Goal: Information Seeking & Learning: Learn about a topic

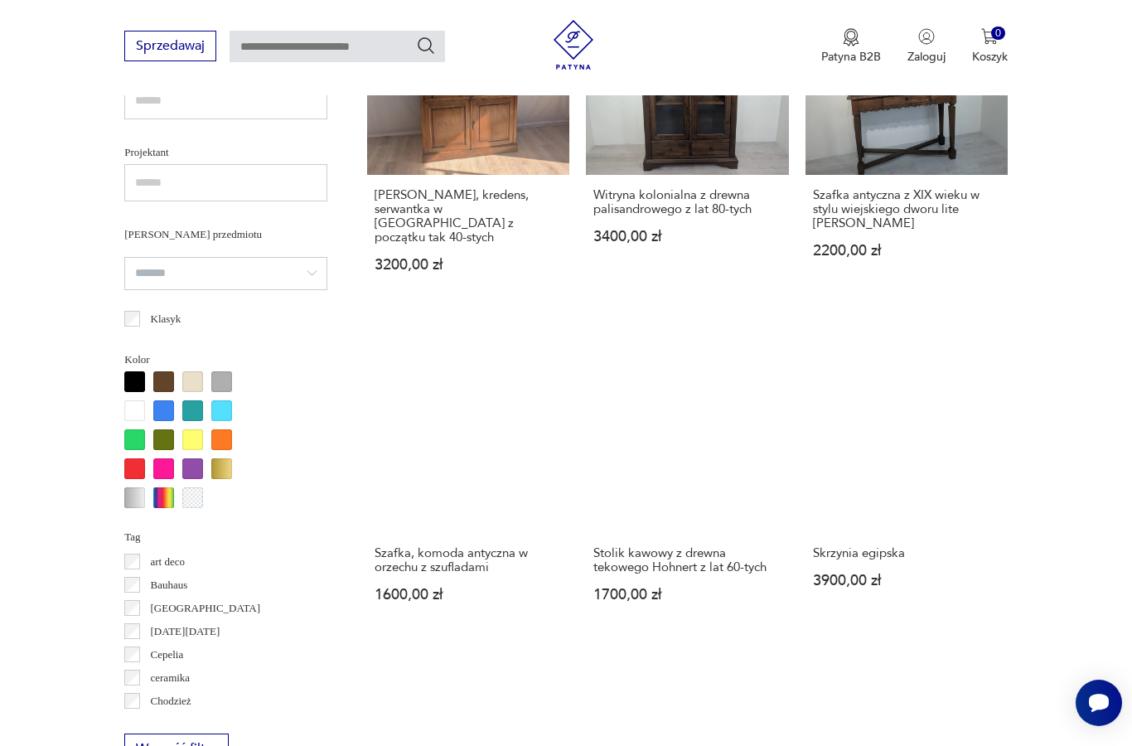
scroll to position [1197, 0]
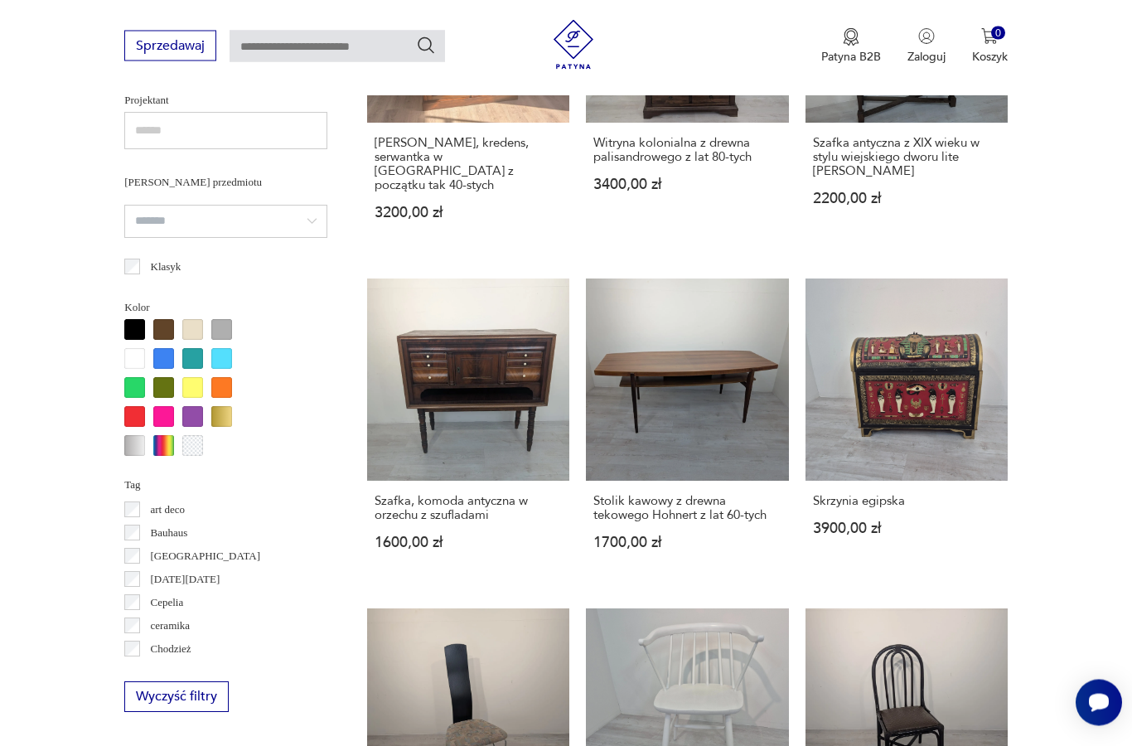
click at [167, 357] on div at bounding box center [163, 359] width 21 height 21
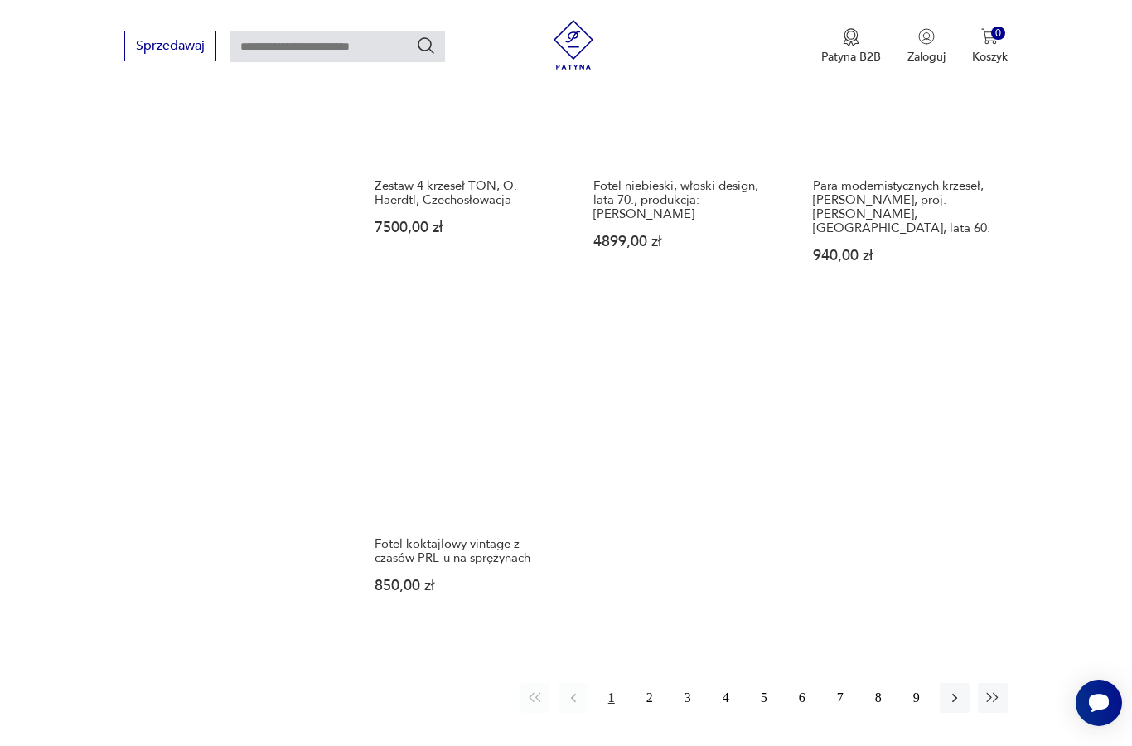
scroll to position [2222, 0]
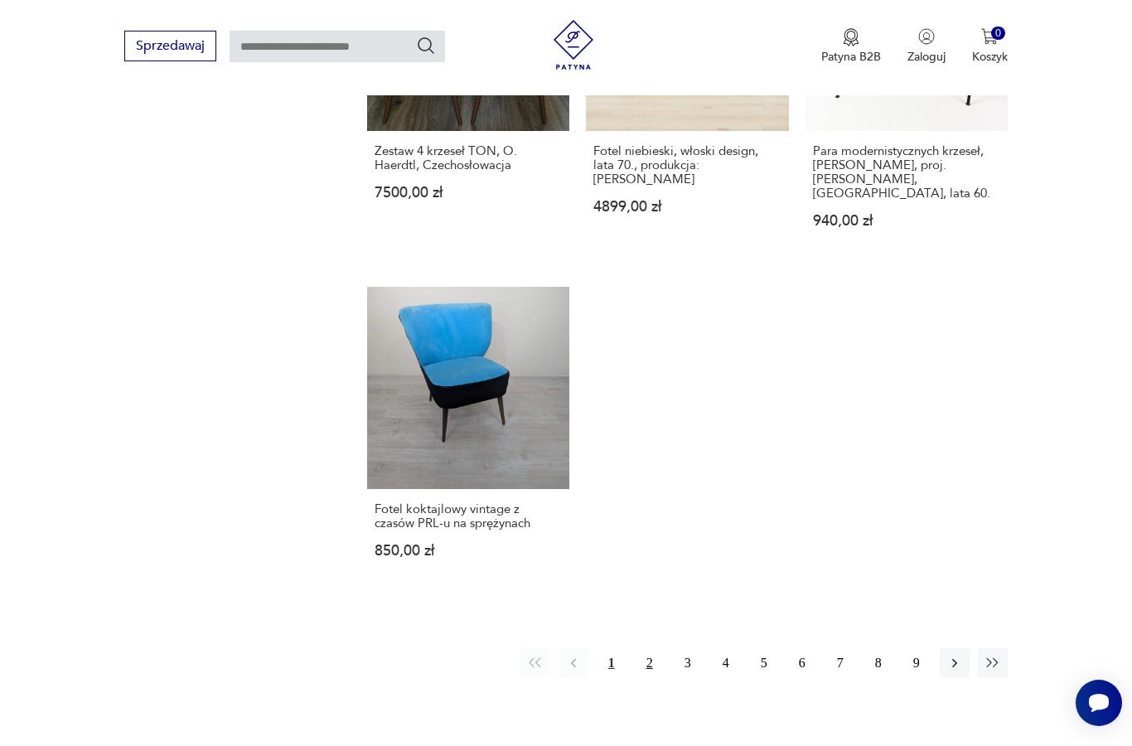
click at [653, 678] on button "2" at bounding box center [650, 663] width 30 height 30
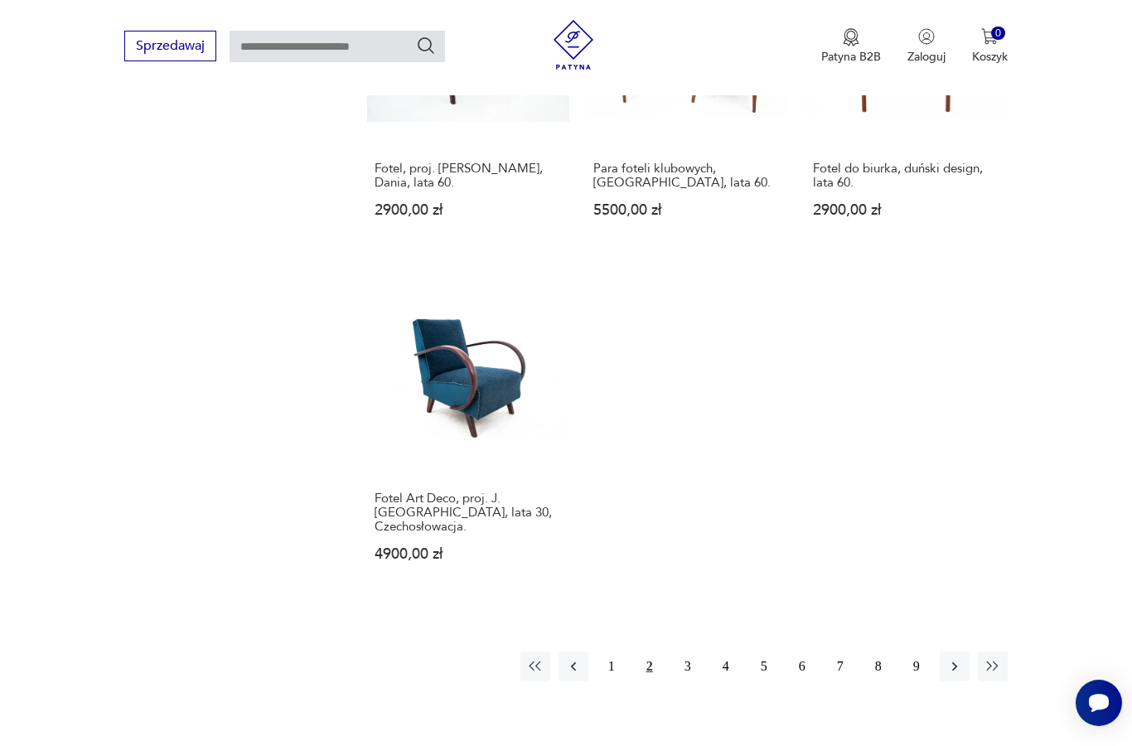
scroll to position [2186, 0]
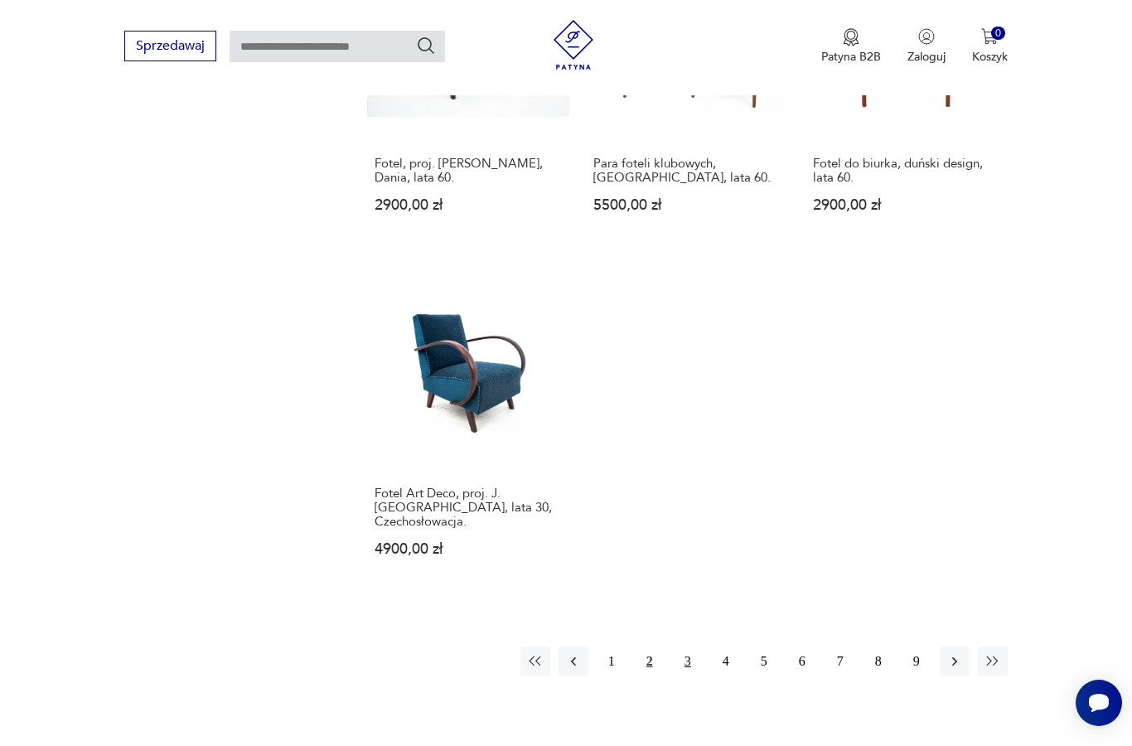
click at [691, 676] on button "3" at bounding box center [688, 661] width 30 height 30
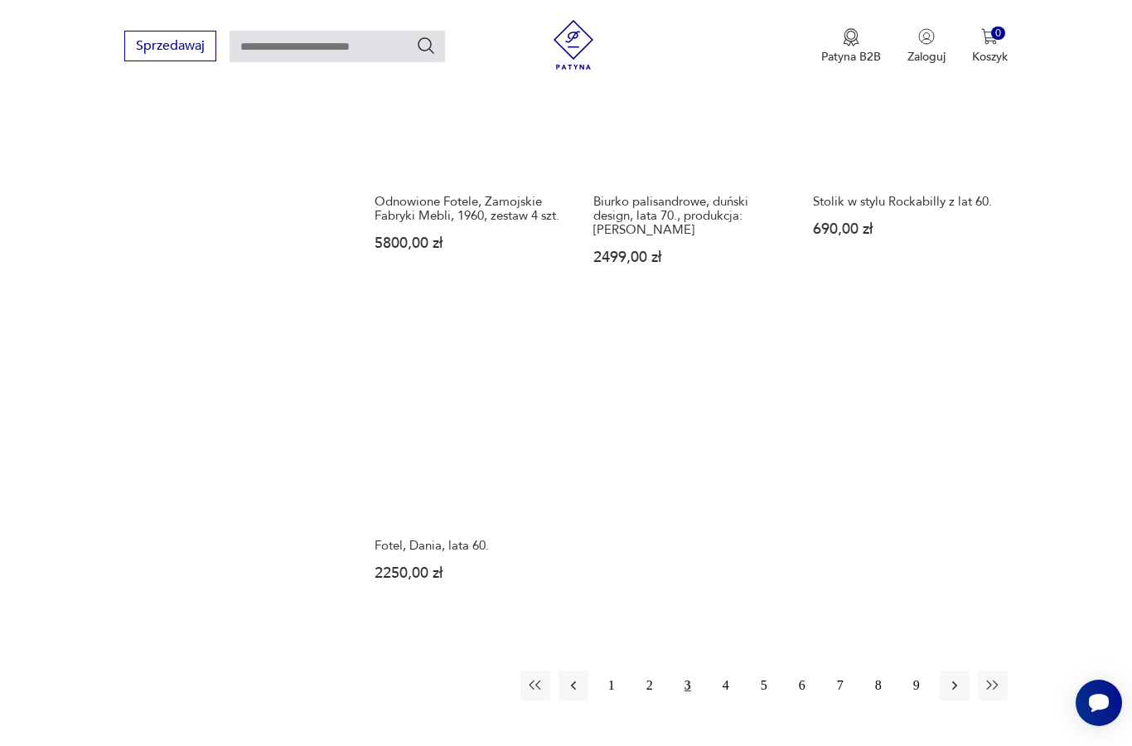
scroll to position [2344, 0]
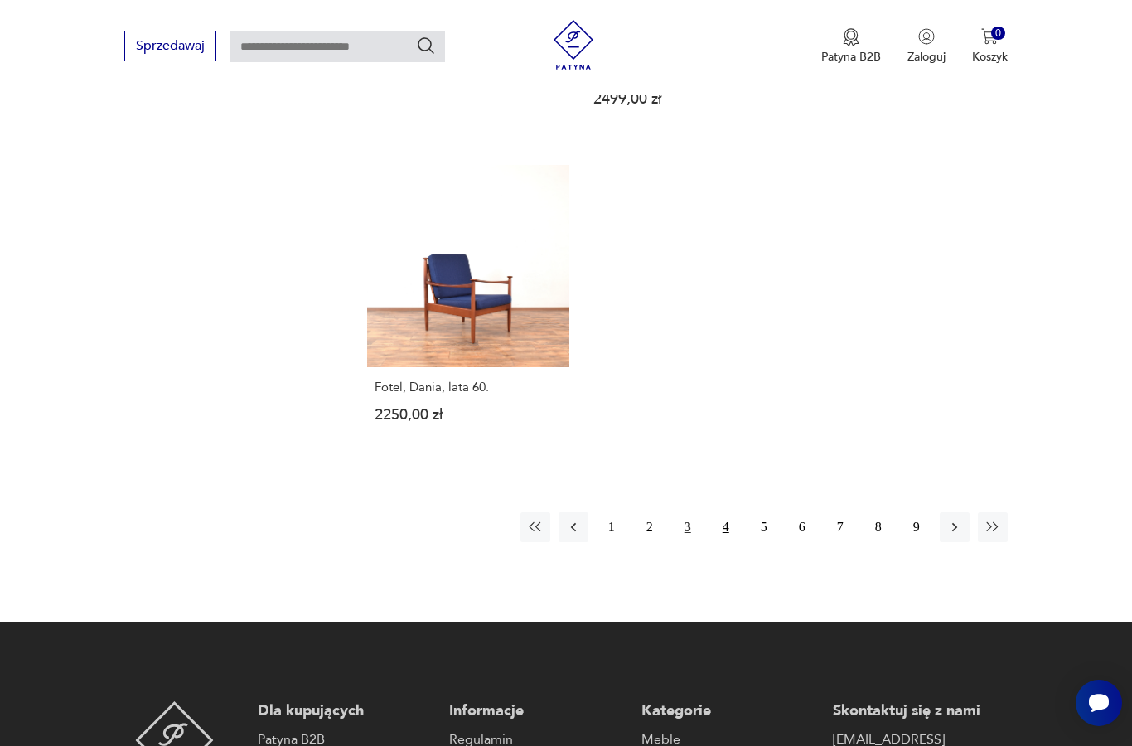
click at [733, 542] on button "4" at bounding box center [726, 527] width 30 height 30
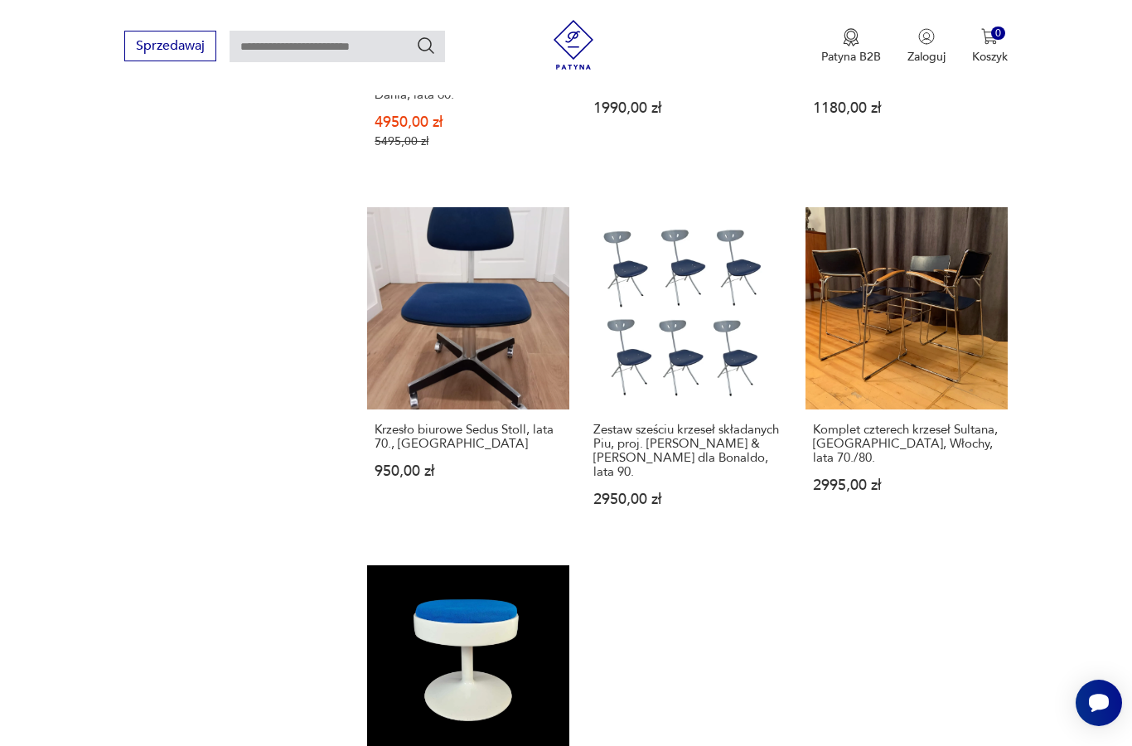
scroll to position [2302, 0]
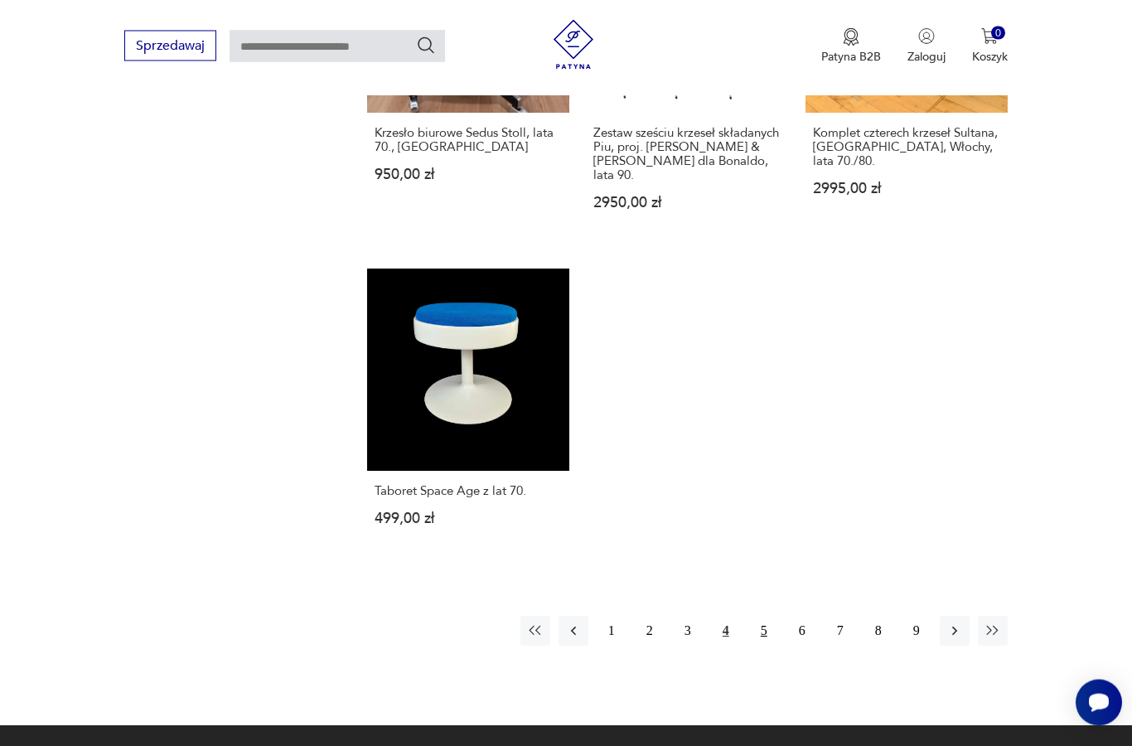
click at [767, 646] on button "5" at bounding box center [764, 632] width 30 height 30
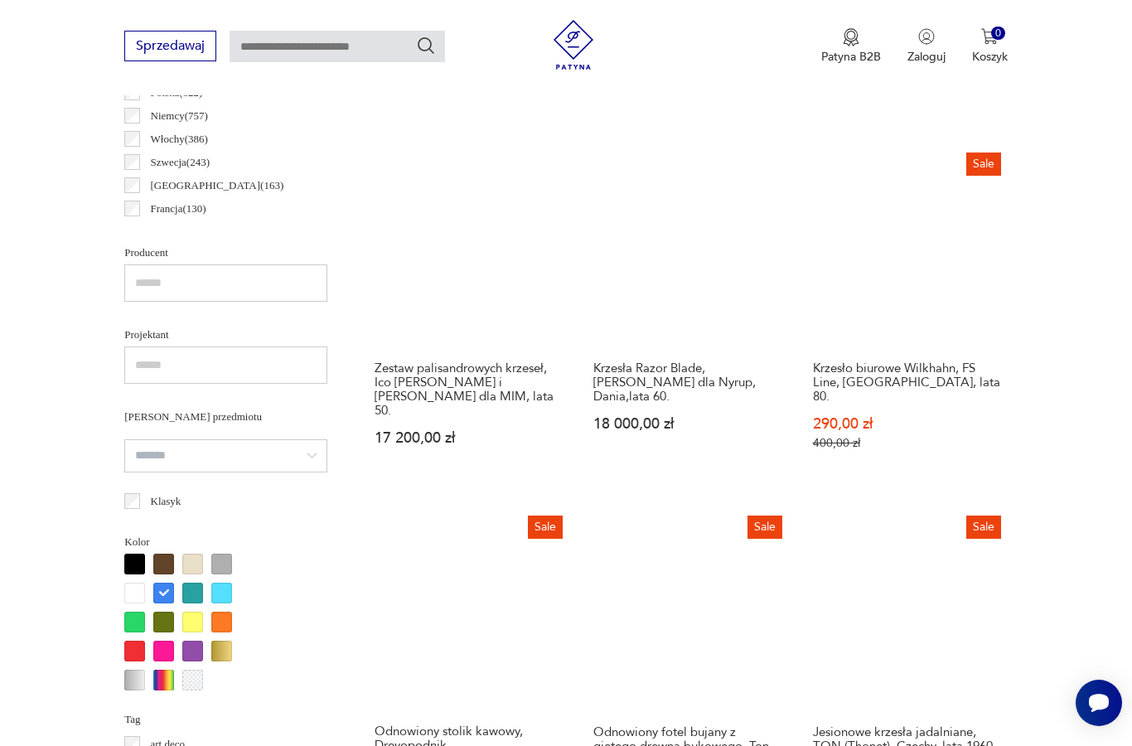
scroll to position [441, 0]
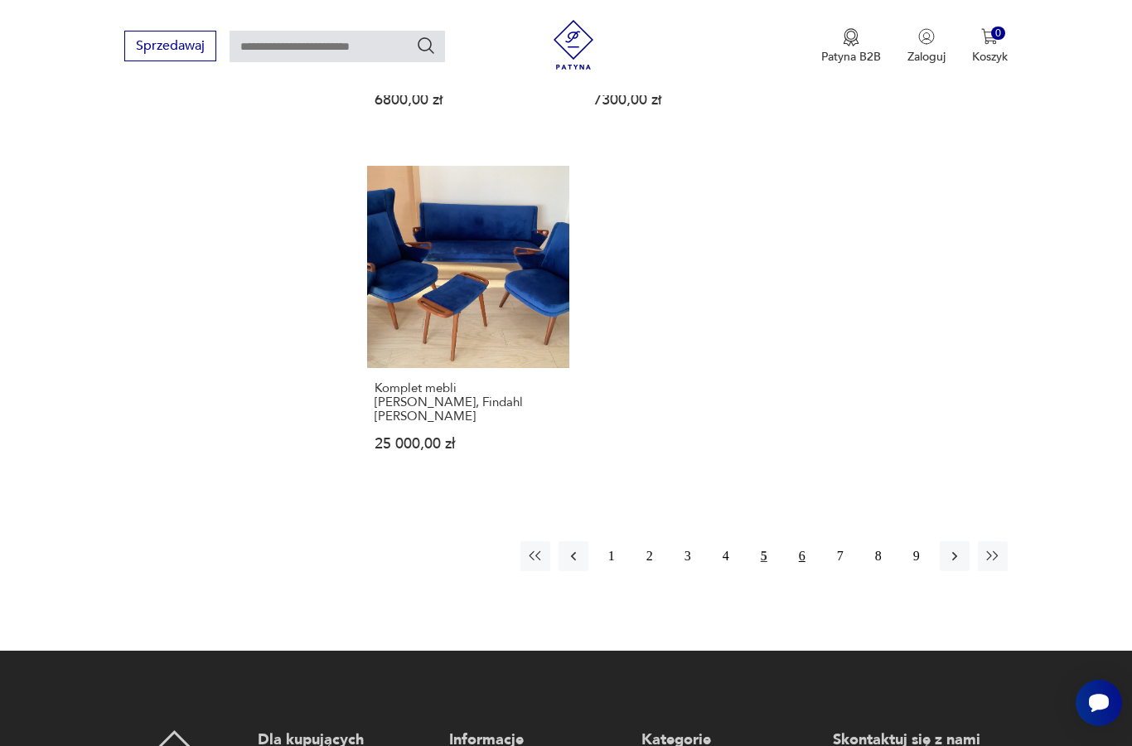
click at [807, 558] on button "6" at bounding box center [802, 556] width 30 height 30
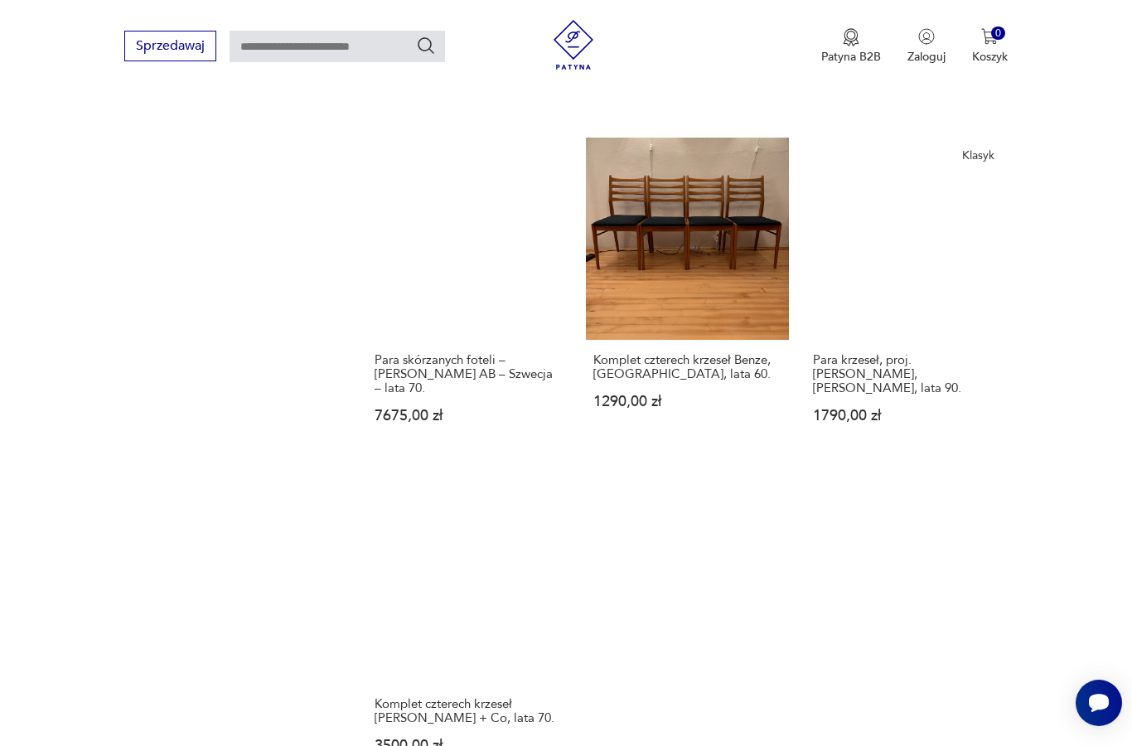
scroll to position [2188, 0]
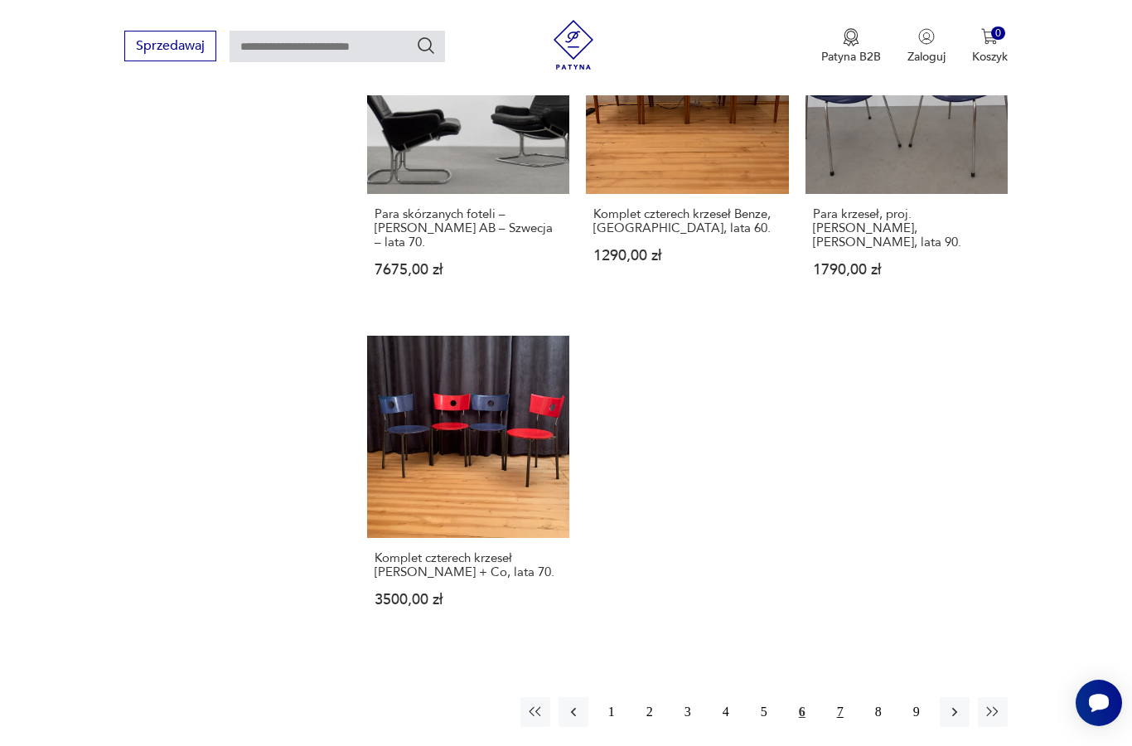
click at [843, 727] on button "7" at bounding box center [840, 712] width 30 height 30
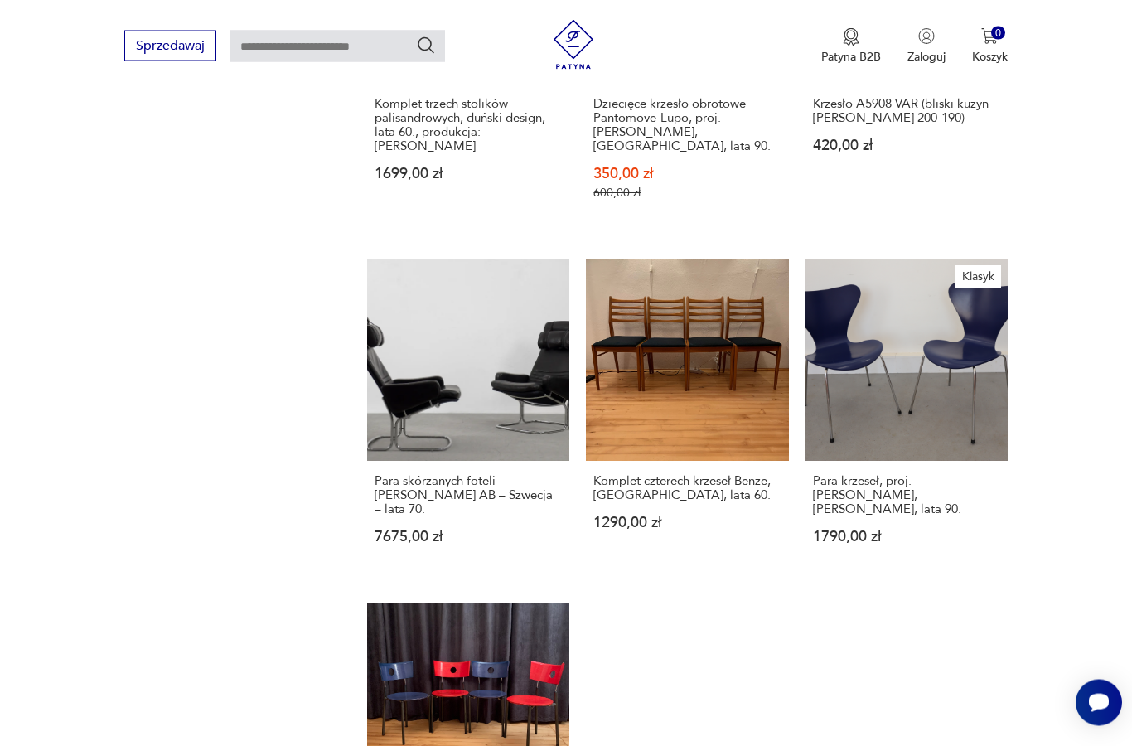
scroll to position [441, 0]
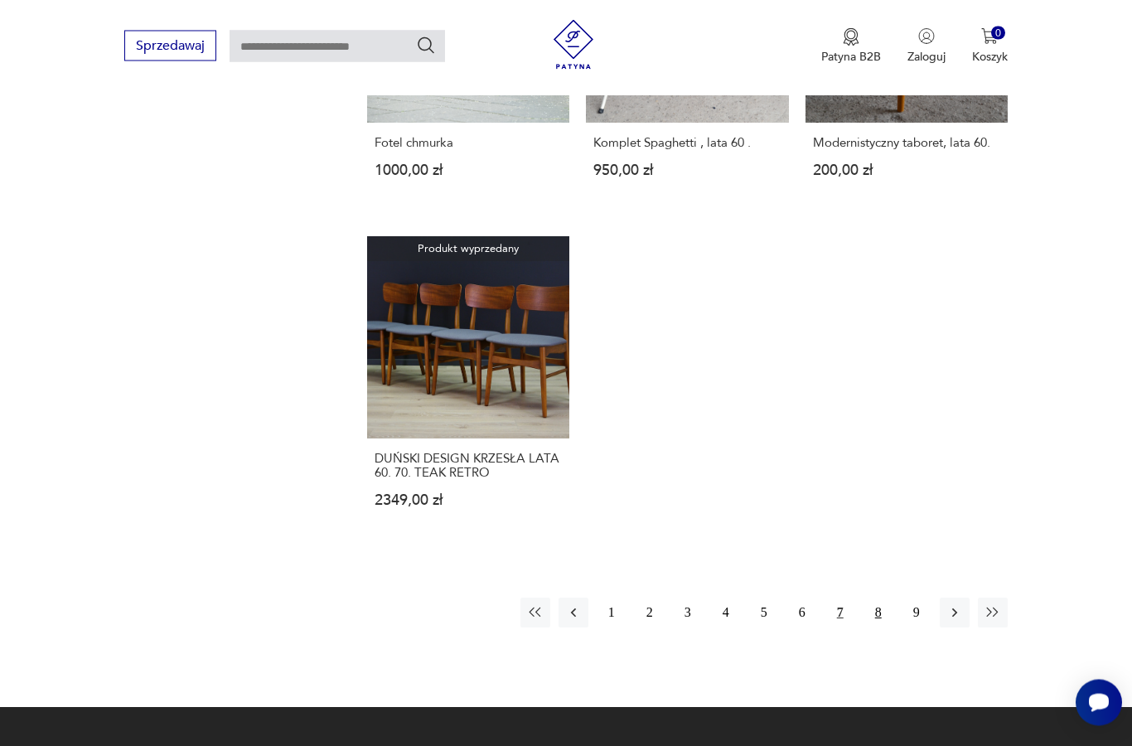
click at [888, 628] on button "8" at bounding box center [879, 613] width 30 height 30
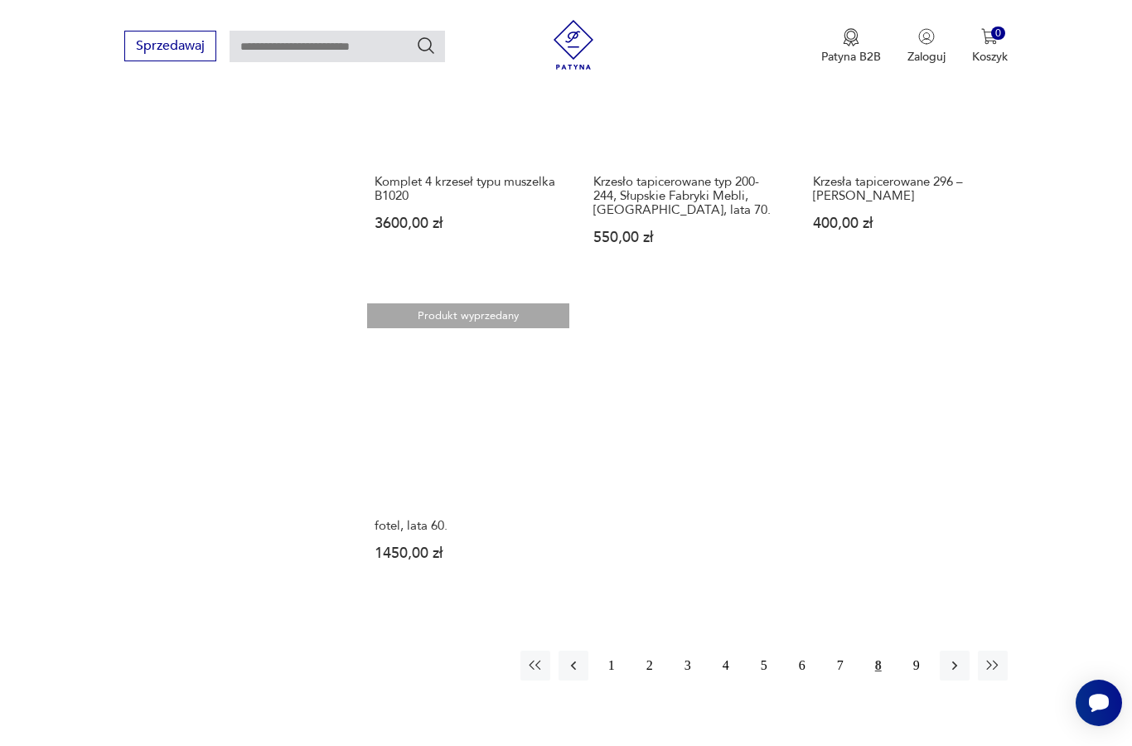
scroll to position [2200, 0]
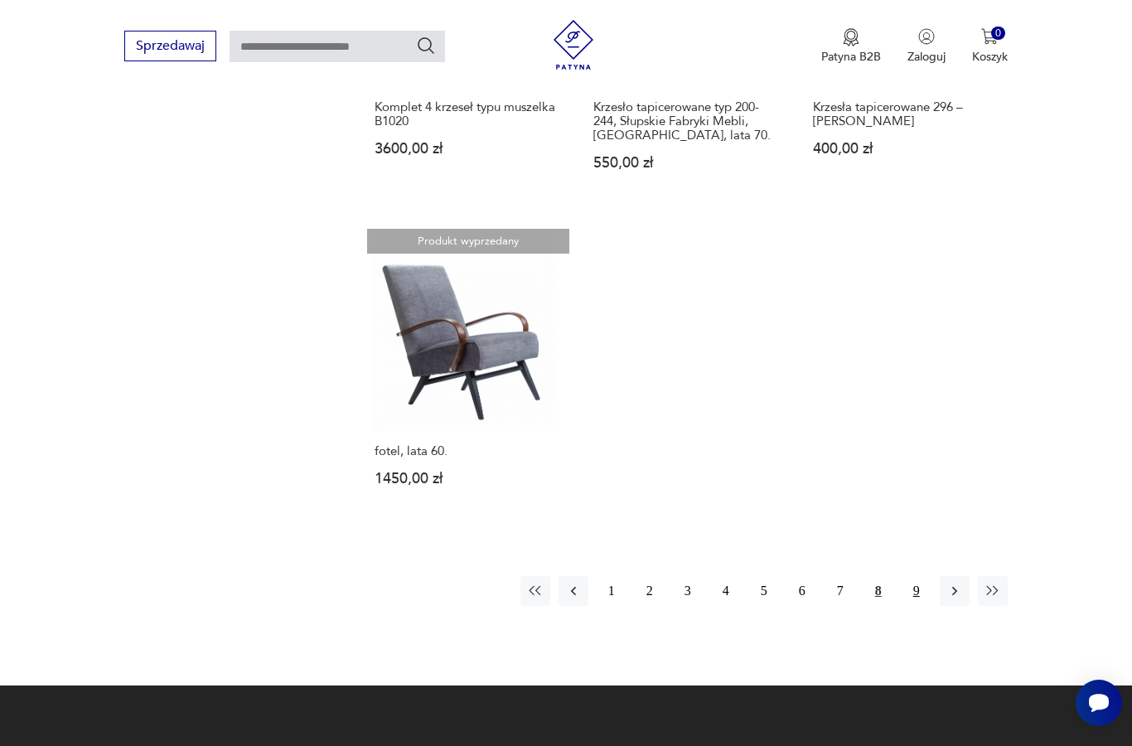
click at [912, 606] on button "9" at bounding box center [917, 591] width 30 height 30
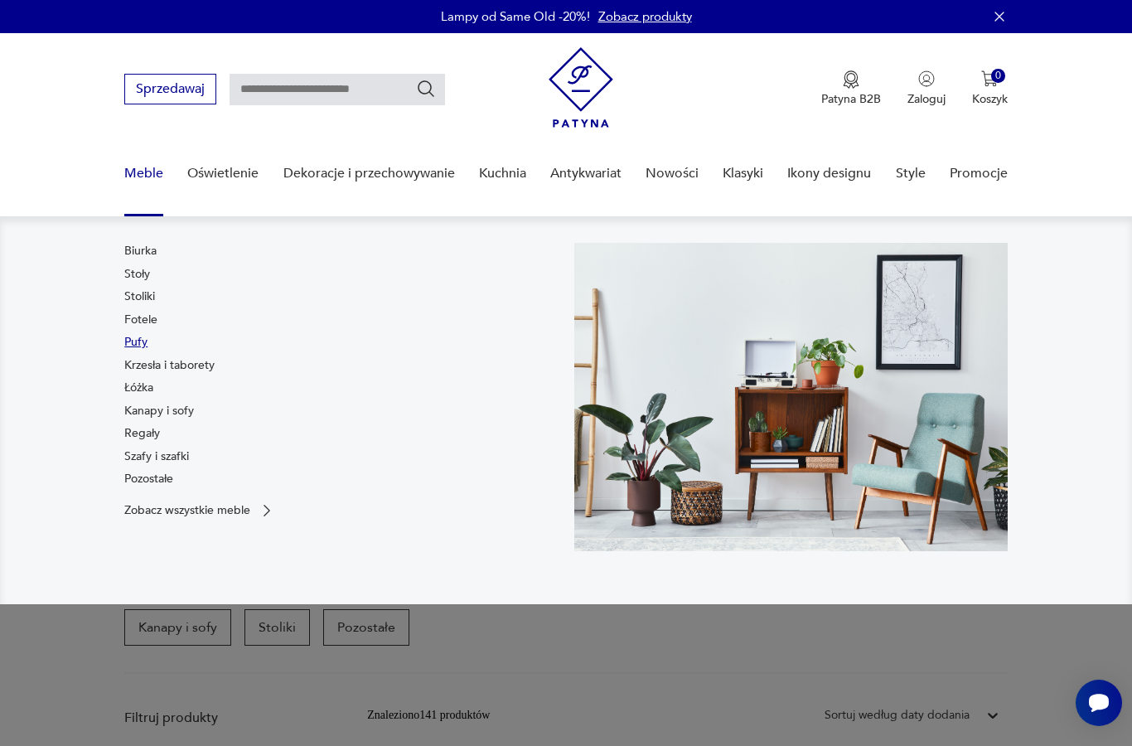
click at [131, 344] on link "Pufy" at bounding box center [135, 342] width 23 height 17
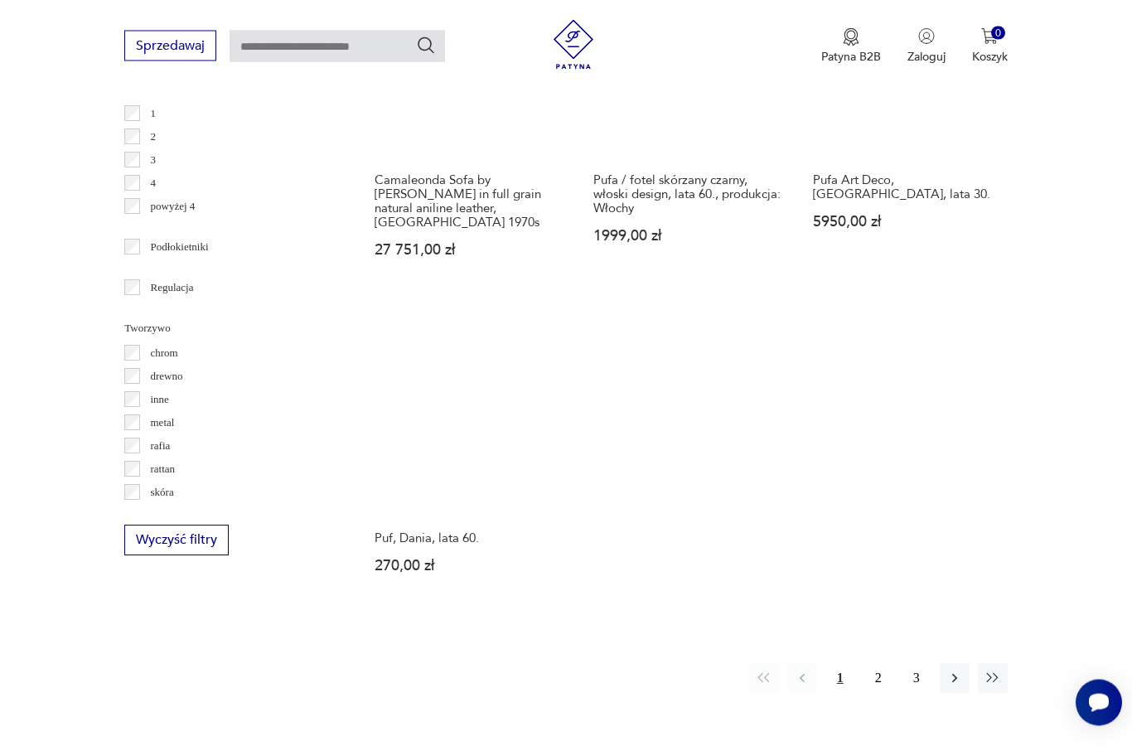
scroll to position [2281, 0]
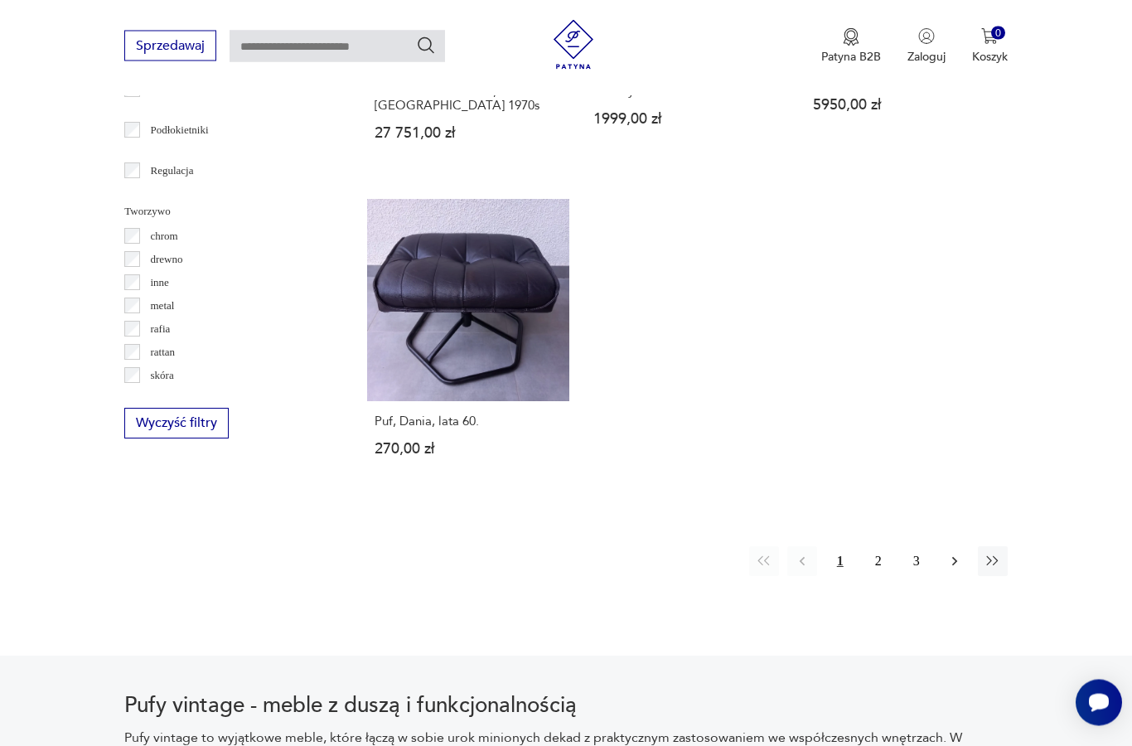
click at [956, 570] on icon "button" at bounding box center [954, 562] width 17 height 17
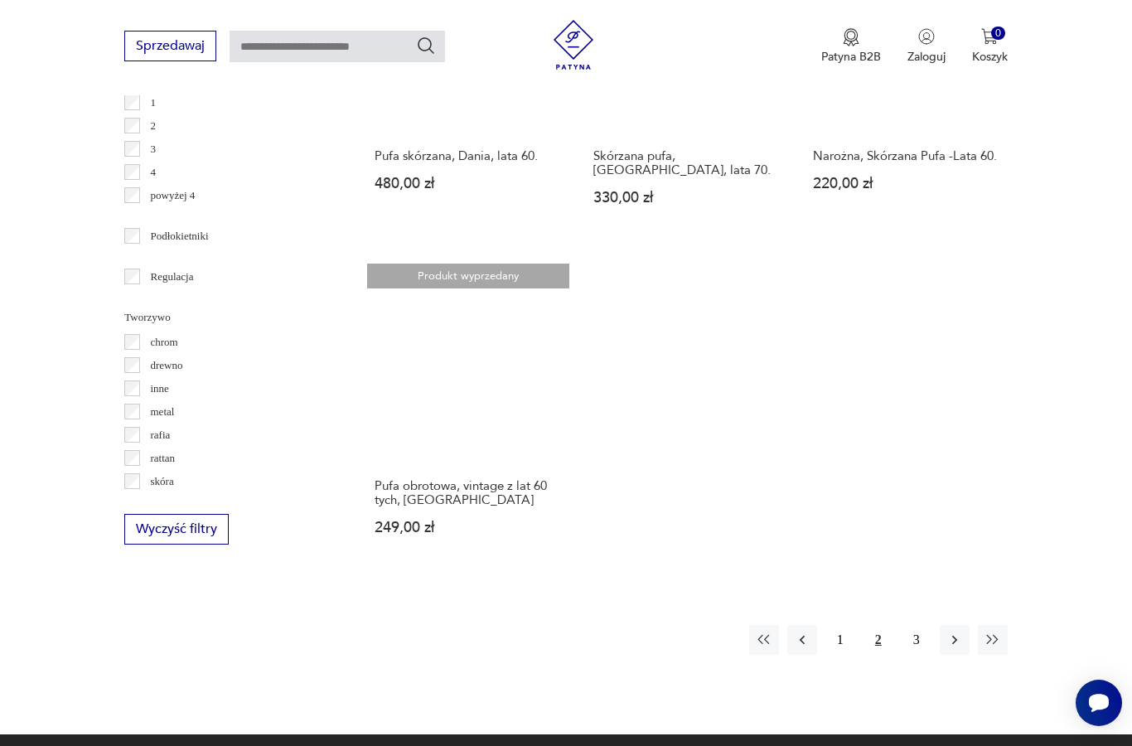
scroll to position [2224, 0]
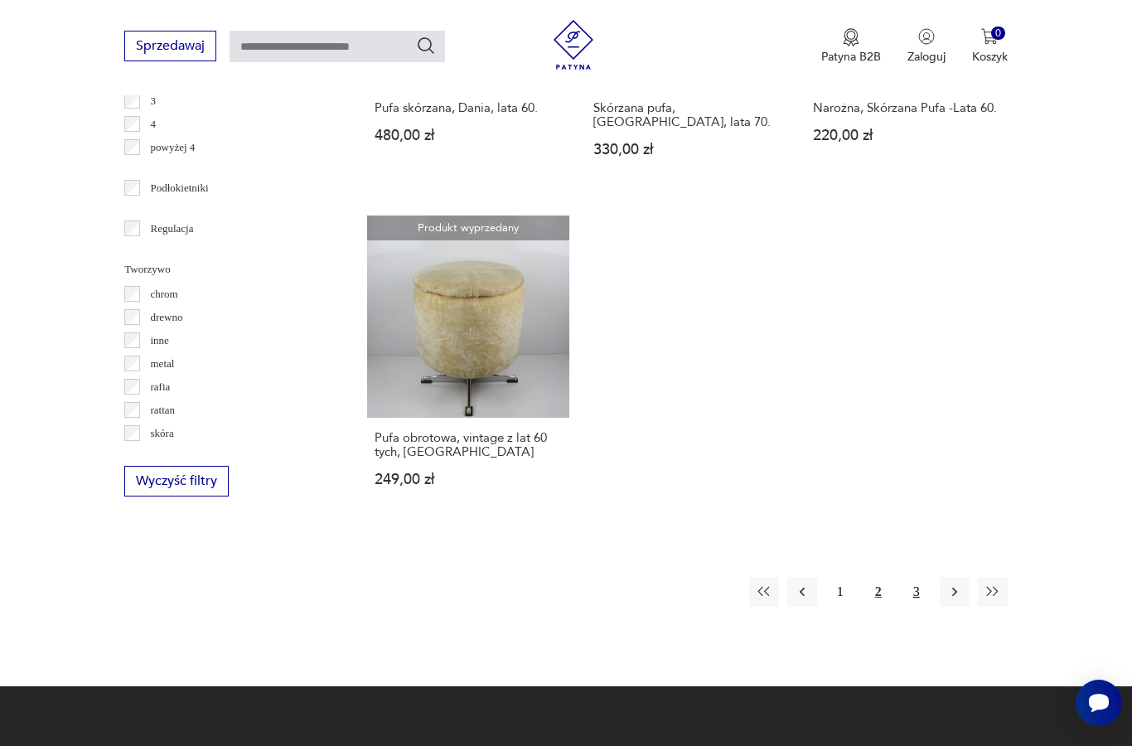
click at [921, 607] on button "3" at bounding box center [917, 592] width 30 height 30
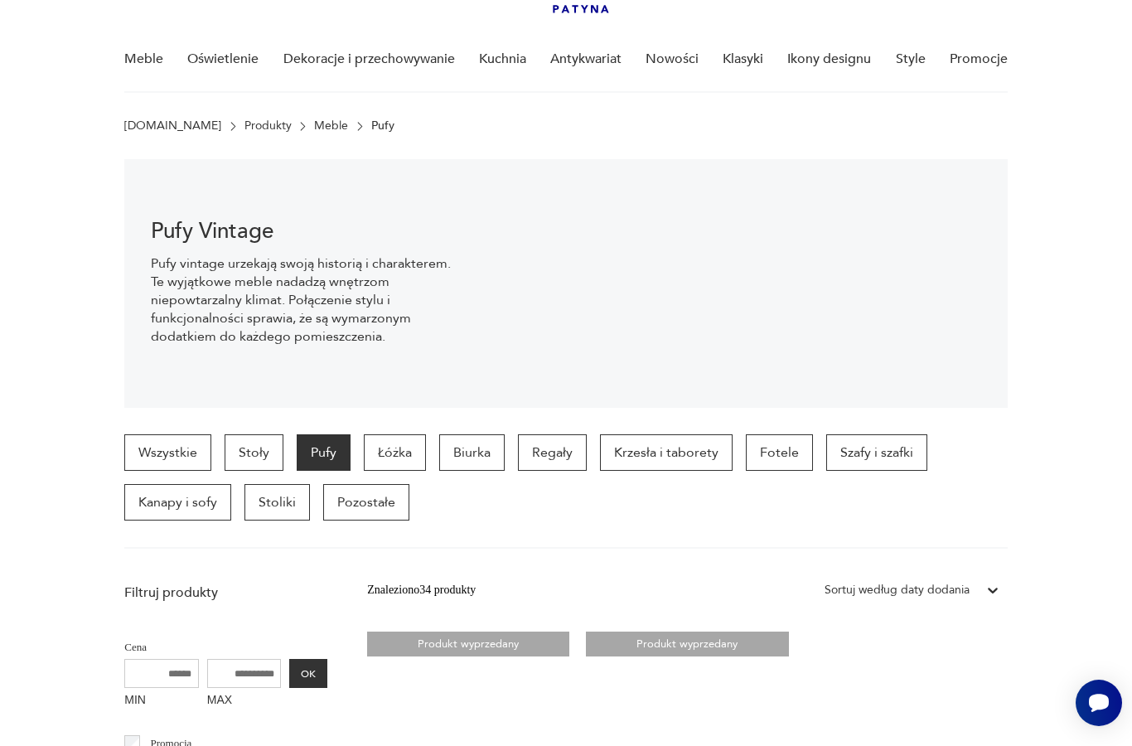
scroll to position [136, 0]
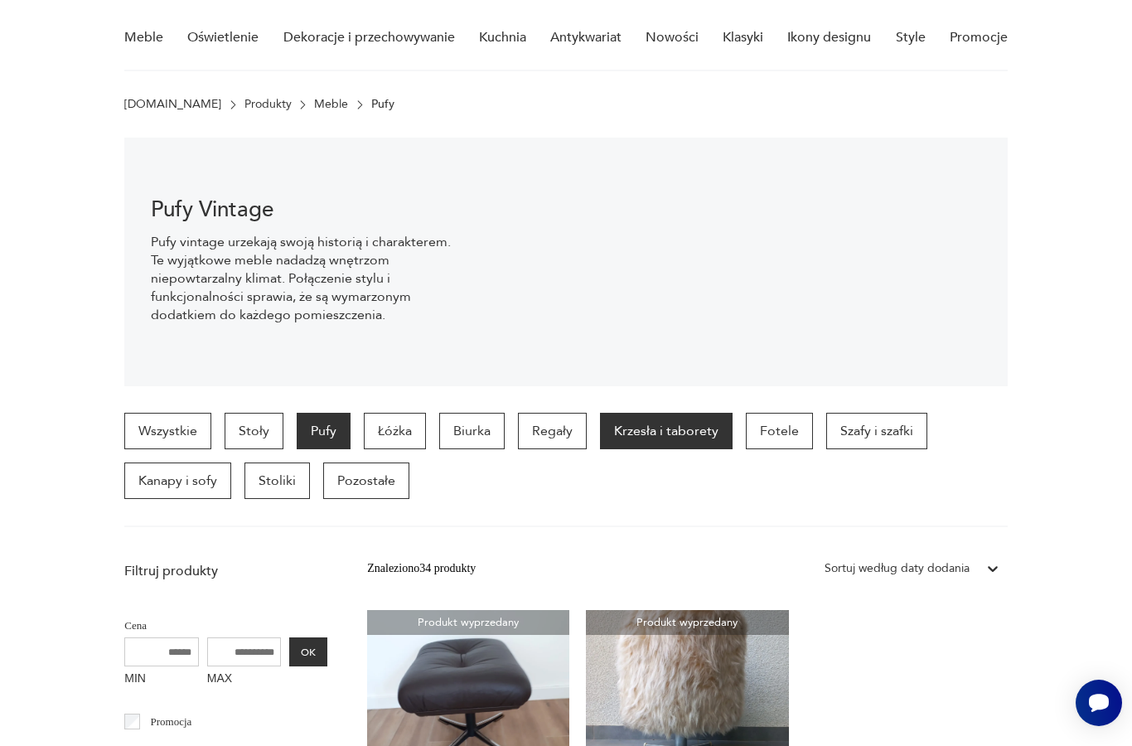
click at [695, 433] on p "Krzesła i taborety" at bounding box center [666, 431] width 133 height 36
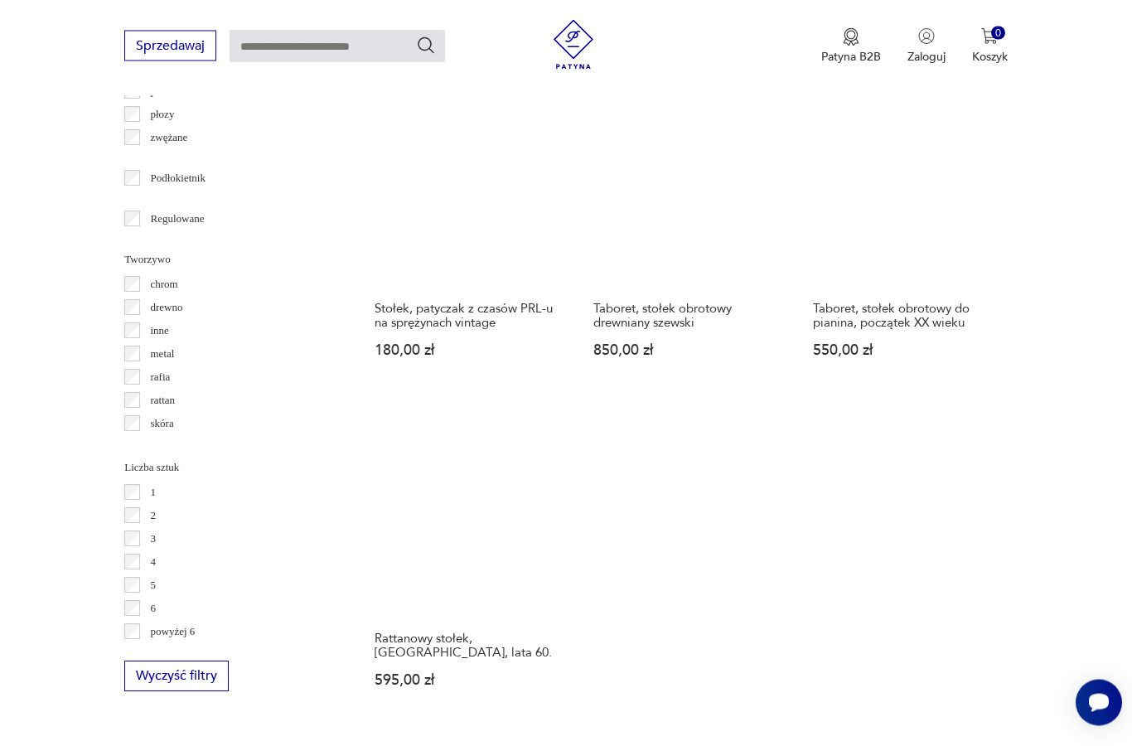
scroll to position [2127, 0]
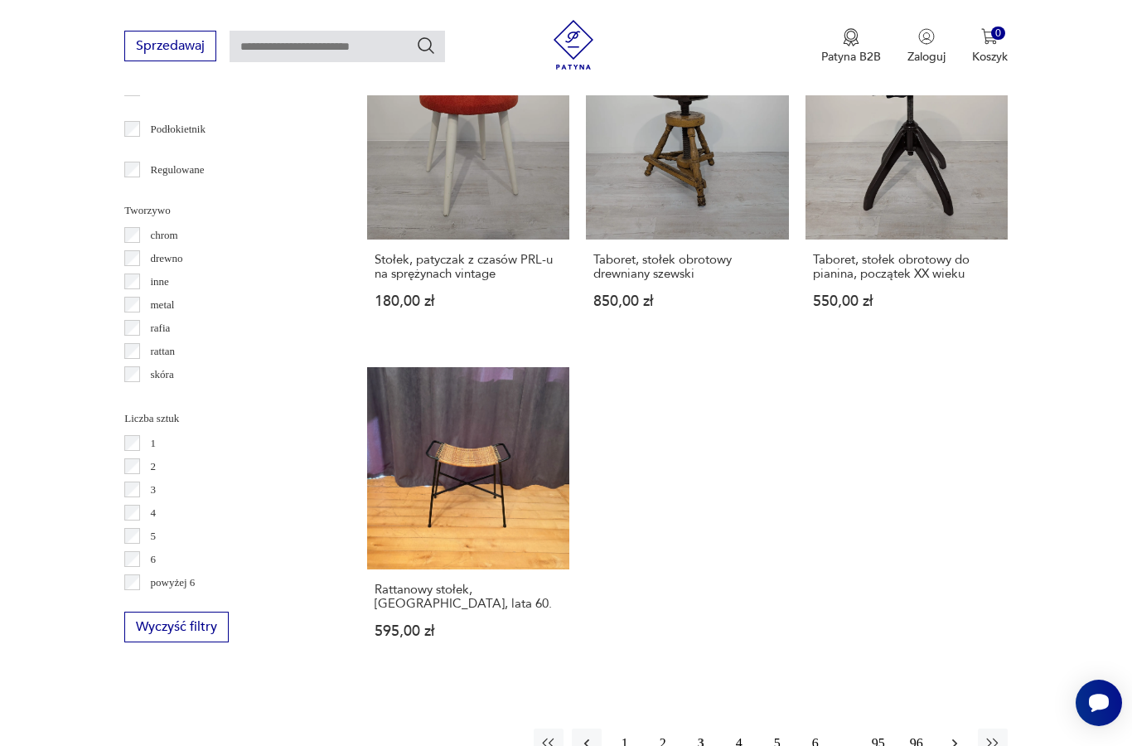
click at [950, 745] on icon "button" at bounding box center [954, 743] width 17 height 17
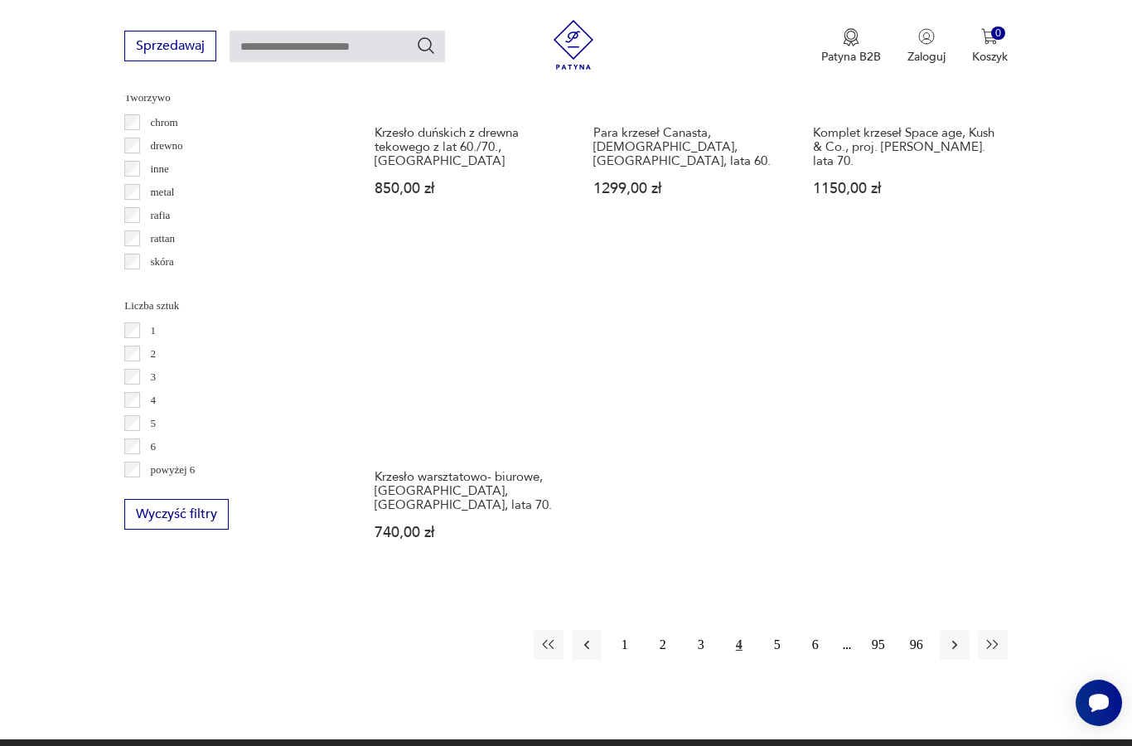
scroll to position [2274, 0]
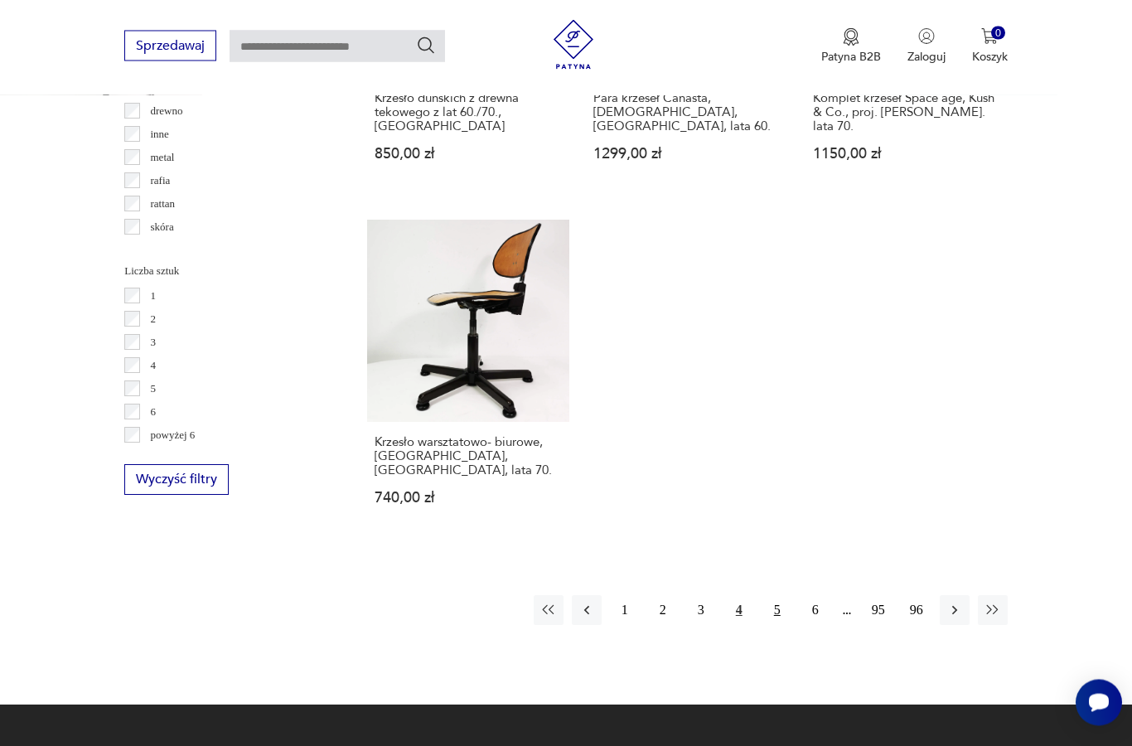
click at [778, 626] on button "5" at bounding box center [777, 611] width 30 height 30
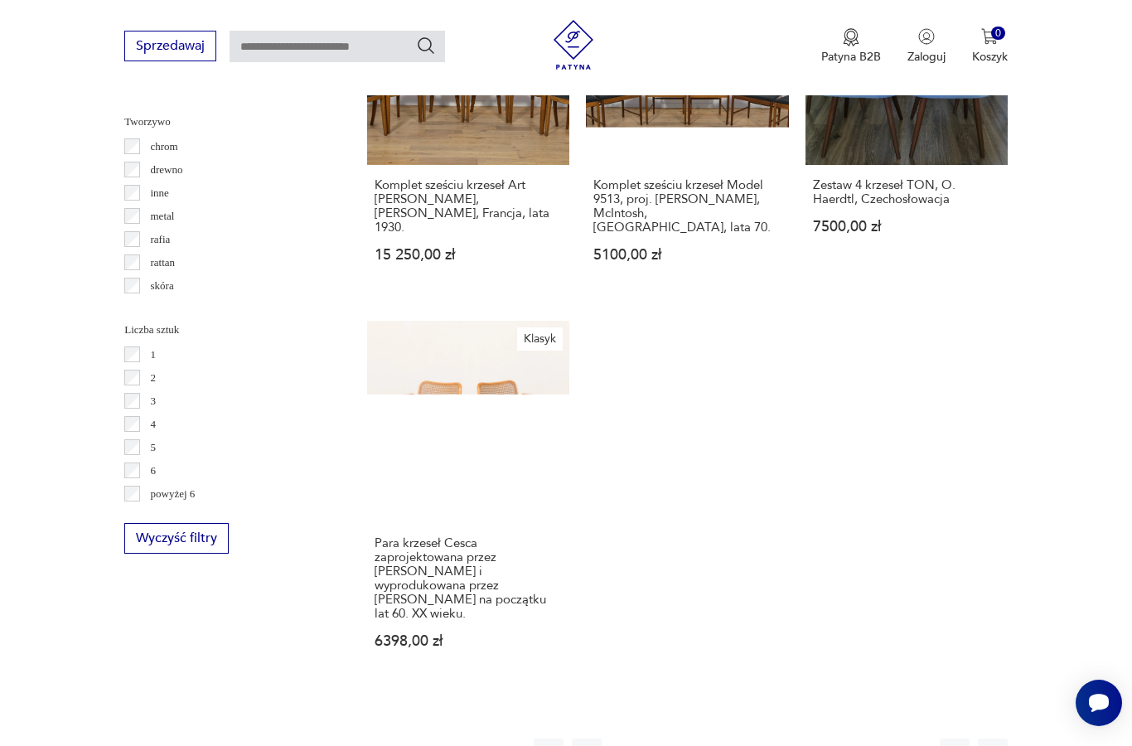
scroll to position [2256, 0]
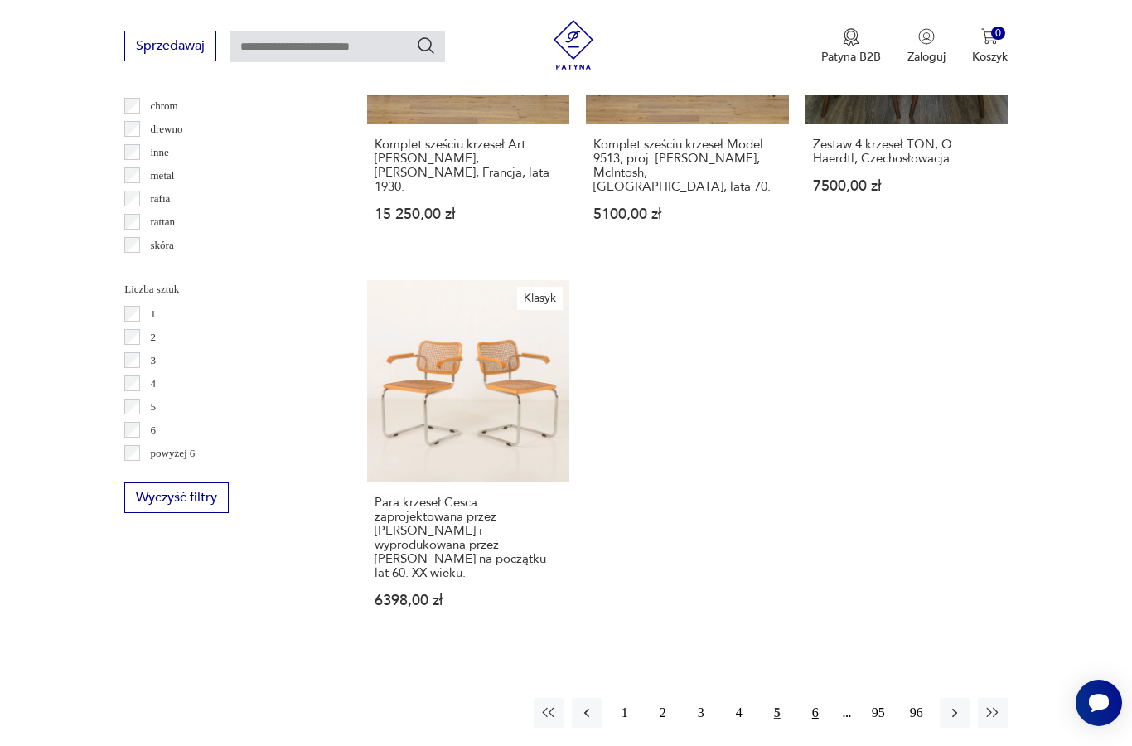
click at [830, 728] on button "6" at bounding box center [816, 713] width 30 height 30
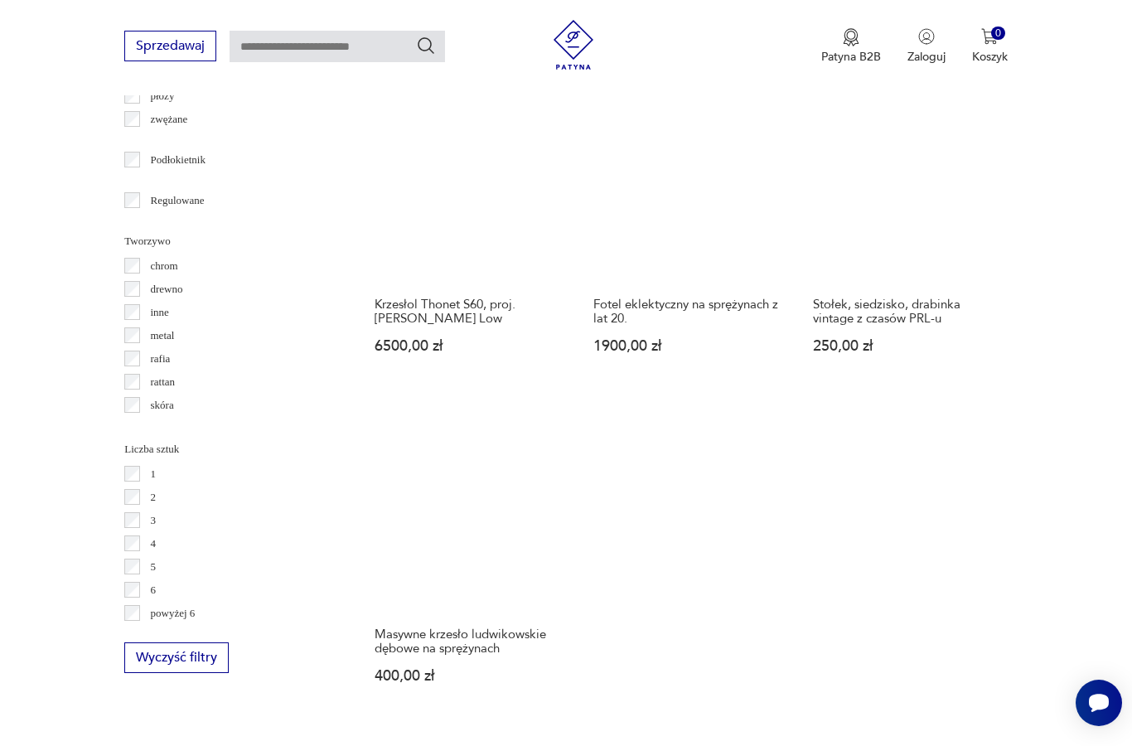
scroll to position [2181, 0]
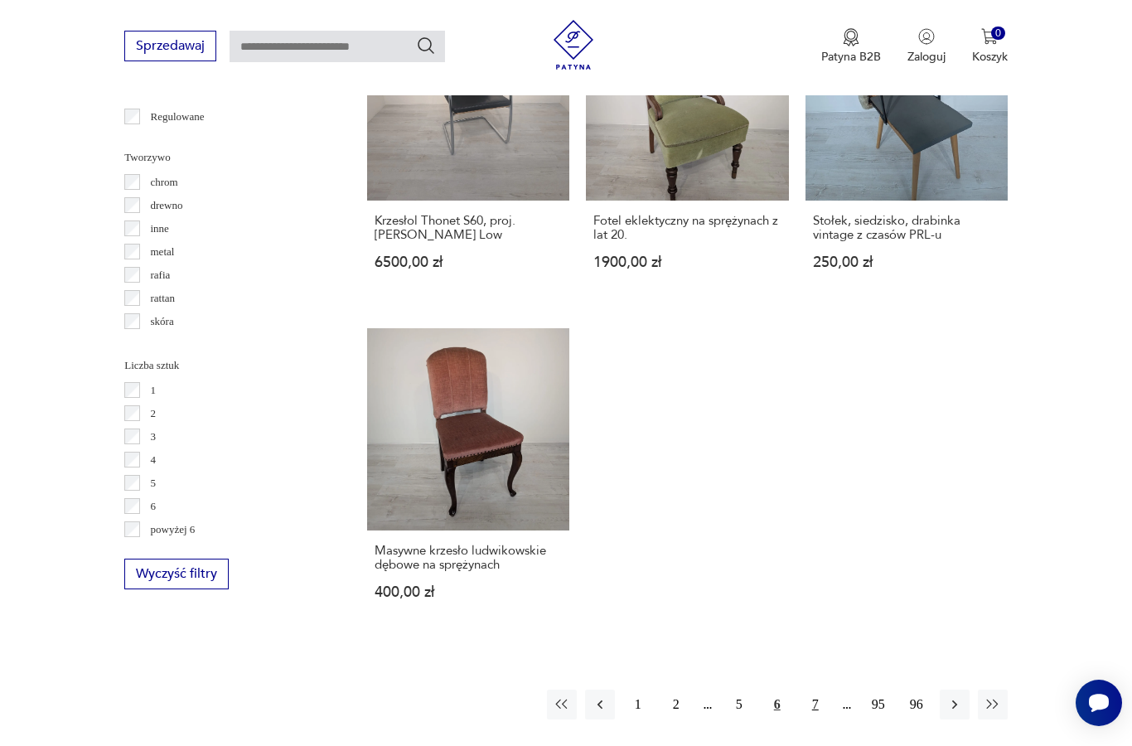
click at [814, 719] on button "7" at bounding box center [816, 705] width 30 height 30
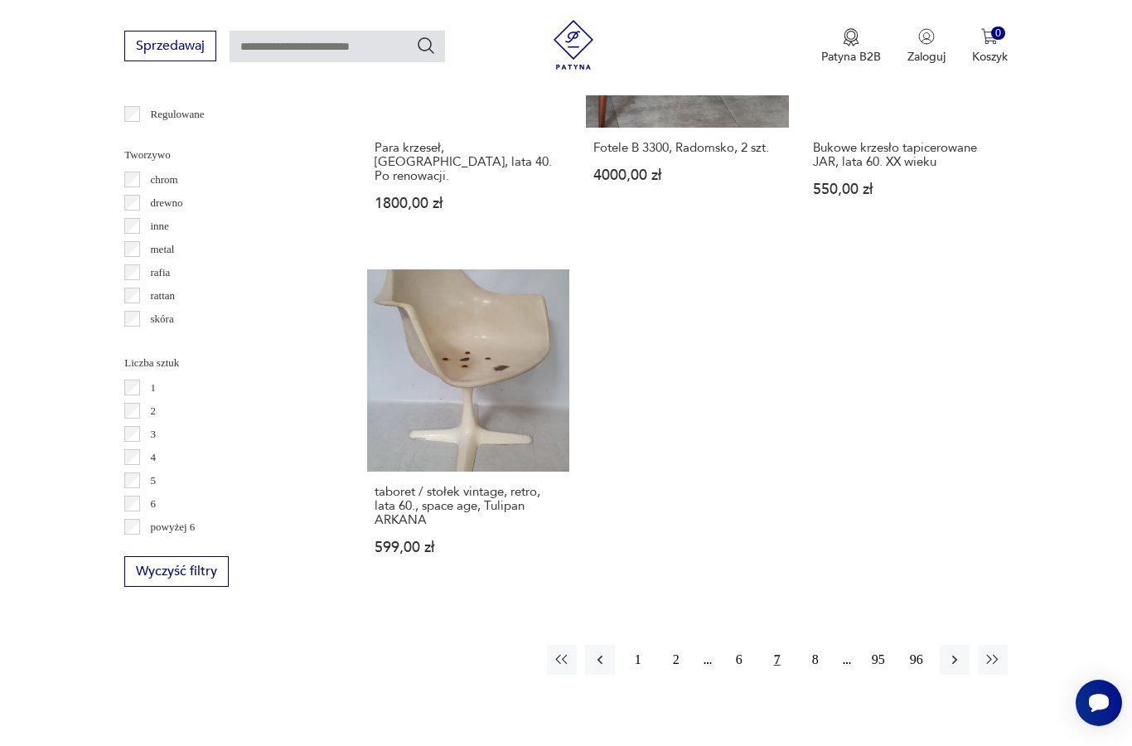
scroll to position [2323, 0]
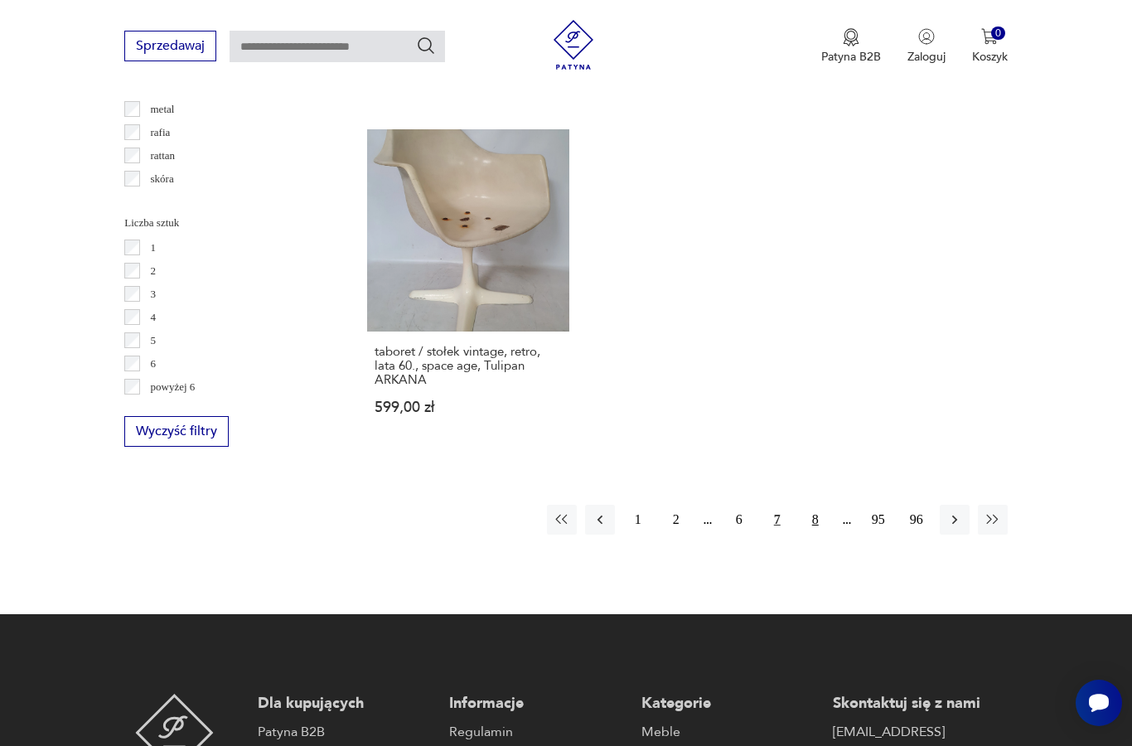
click at [809, 535] on button "8" at bounding box center [816, 520] width 30 height 30
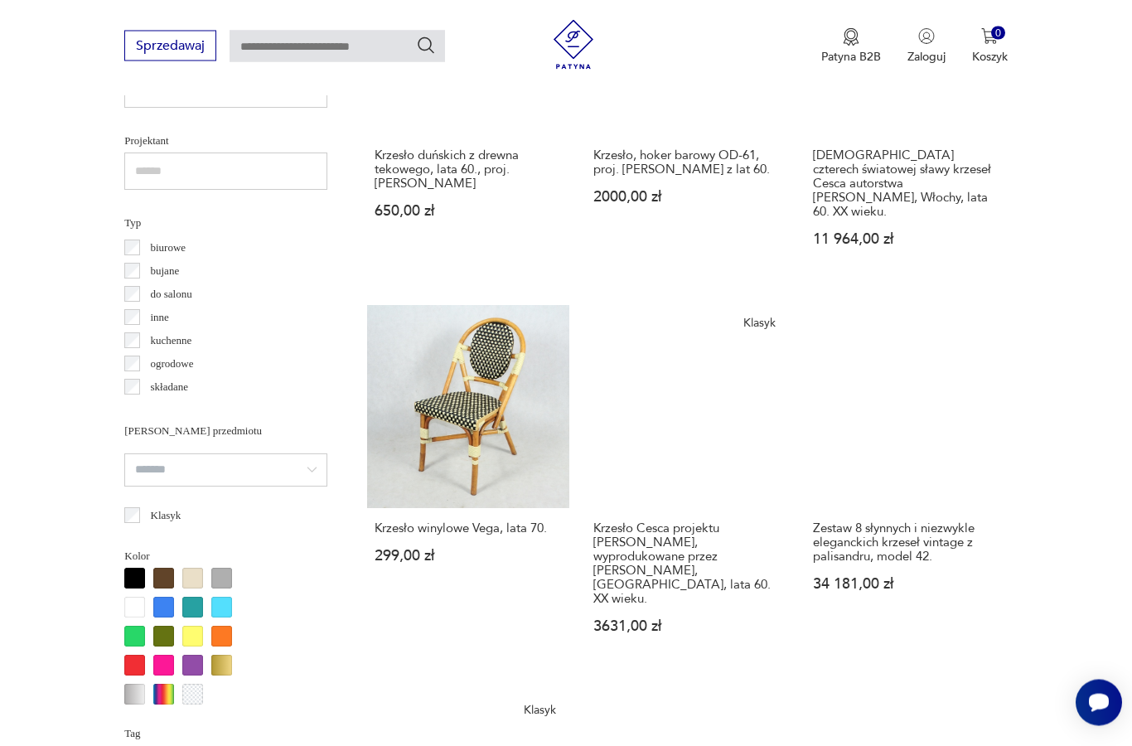
scroll to position [1201, 0]
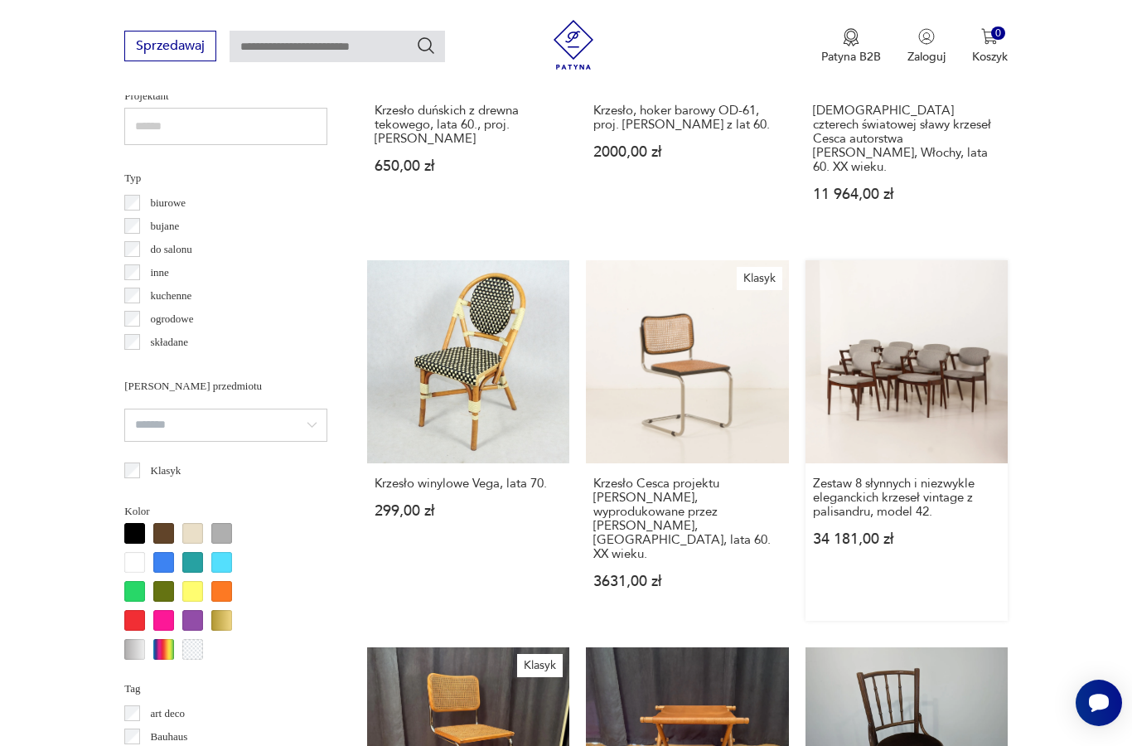
click at [951, 401] on link "Zestaw 8 słynnych i niezwykle eleganckich krzeseł vintage z palisandru, model 4…" at bounding box center [907, 440] width 202 height 360
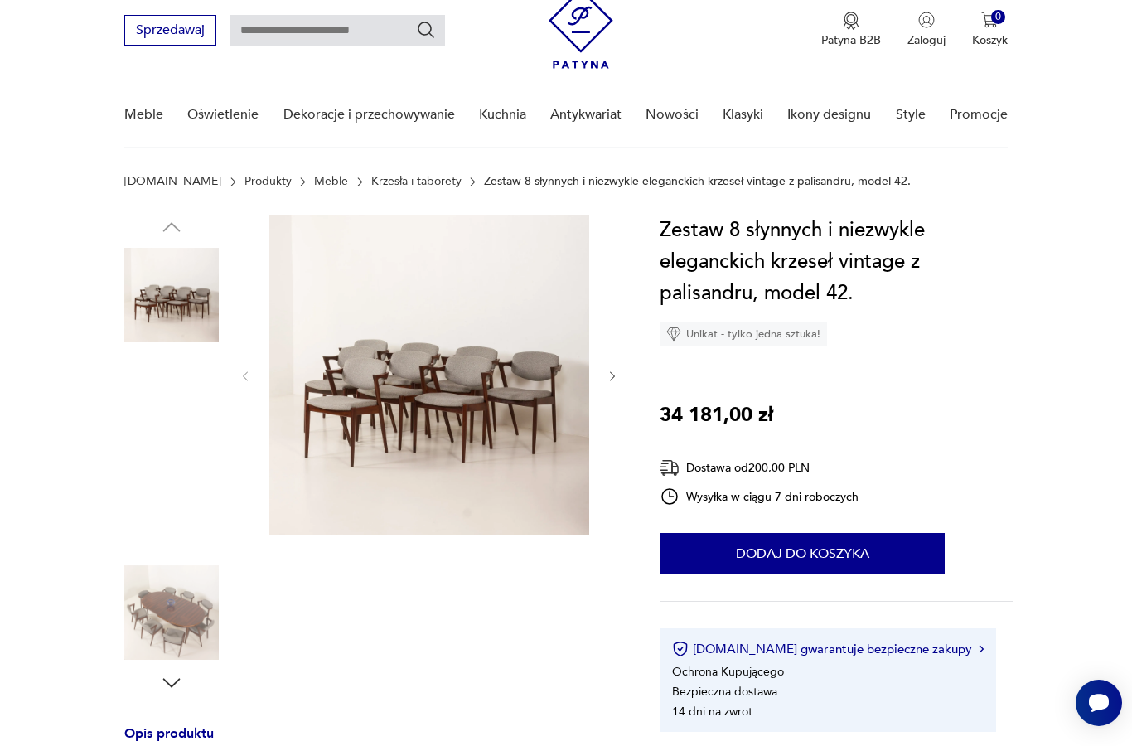
click at [195, 516] on img at bounding box center [171, 506] width 94 height 94
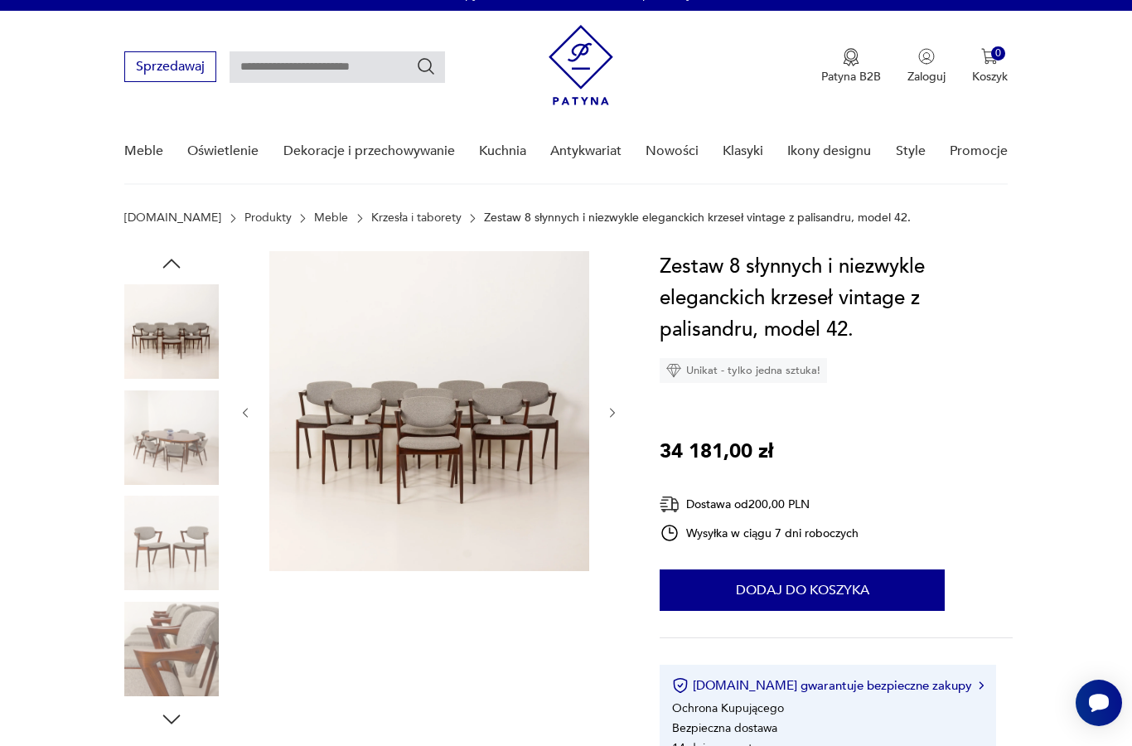
scroll to position [0, 0]
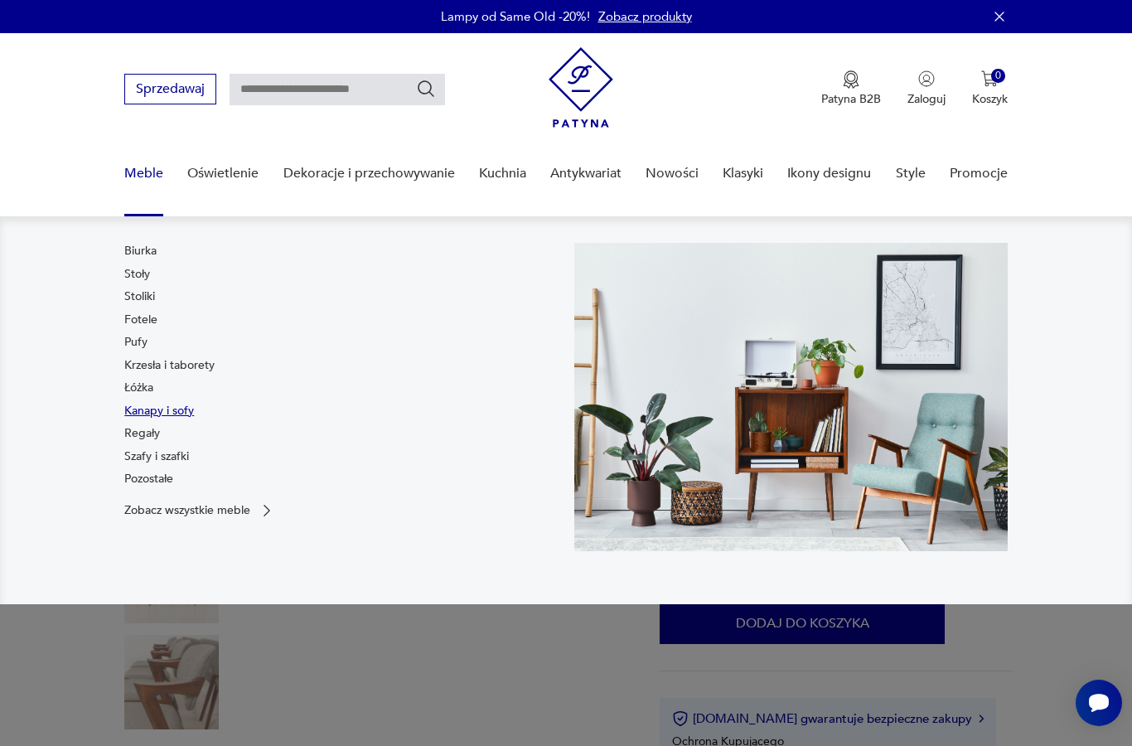
click at [194, 414] on link "Kanapy i sofy" at bounding box center [159, 411] width 70 height 17
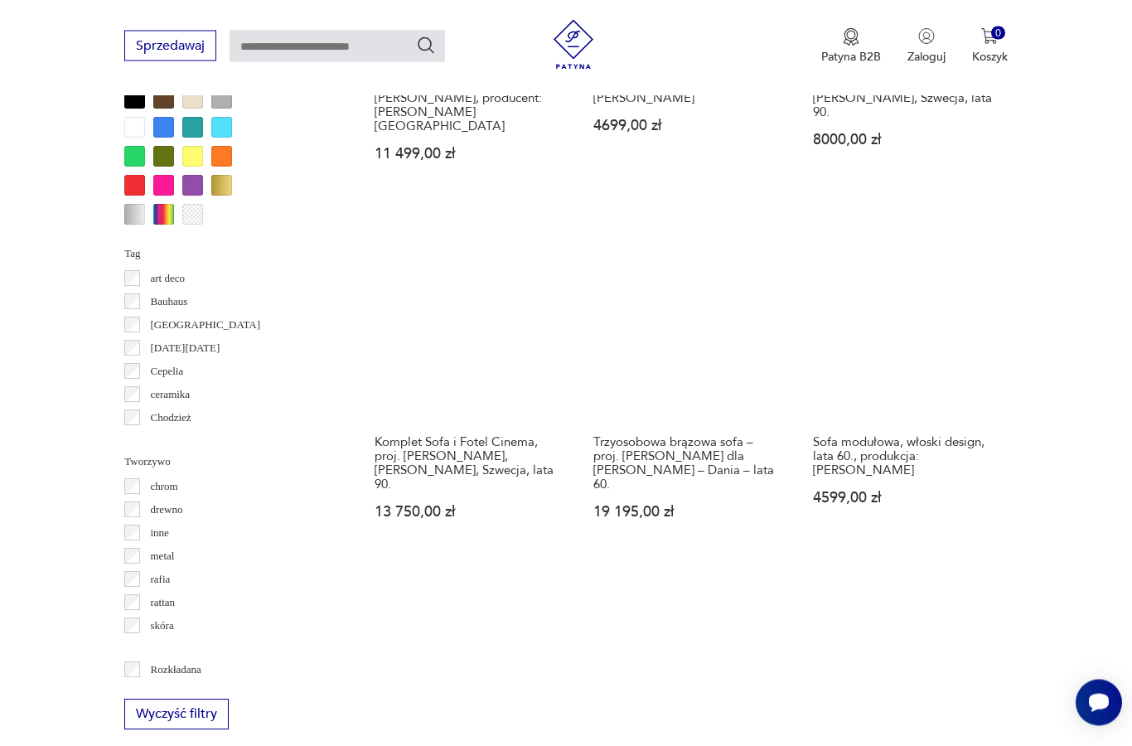
scroll to position [1662, 0]
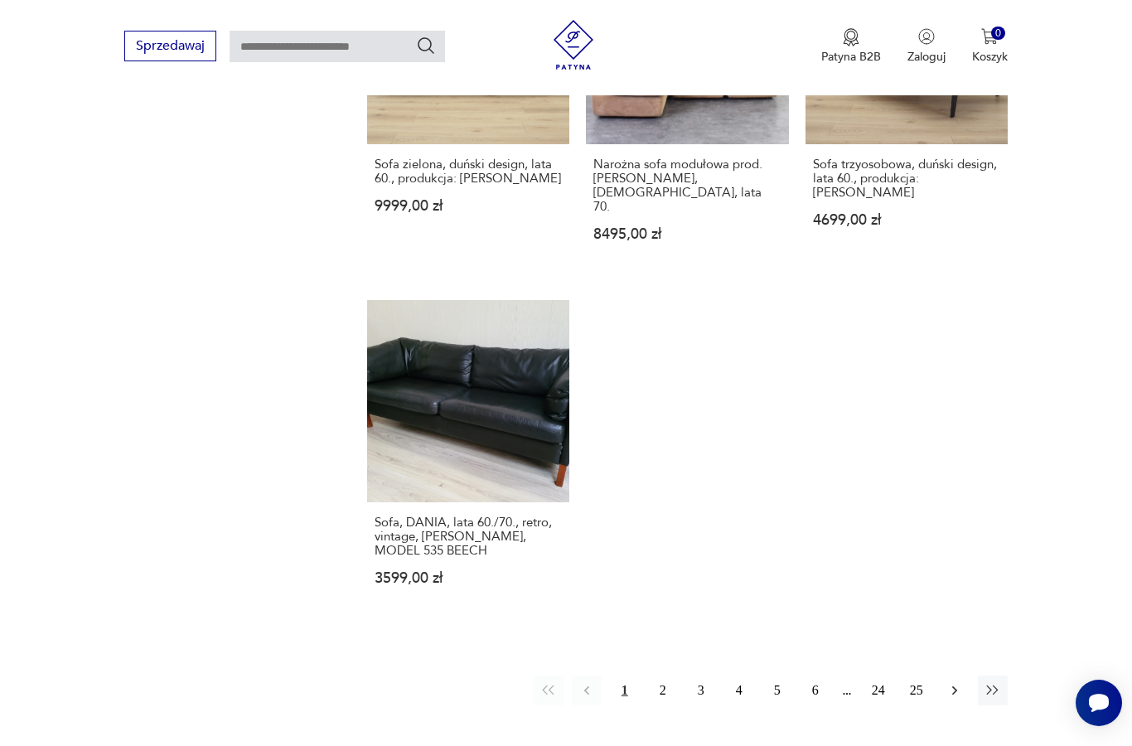
click at [951, 697] on icon "button" at bounding box center [954, 690] width 17 height 17
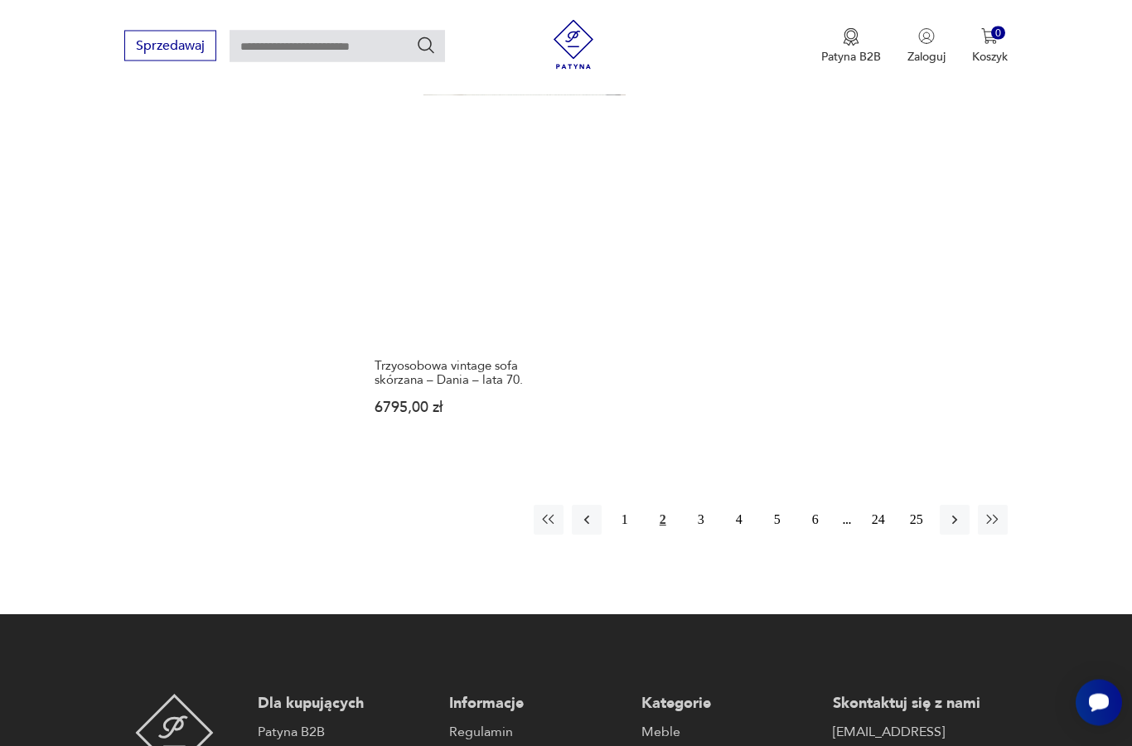
scroll to position [2379, 0]
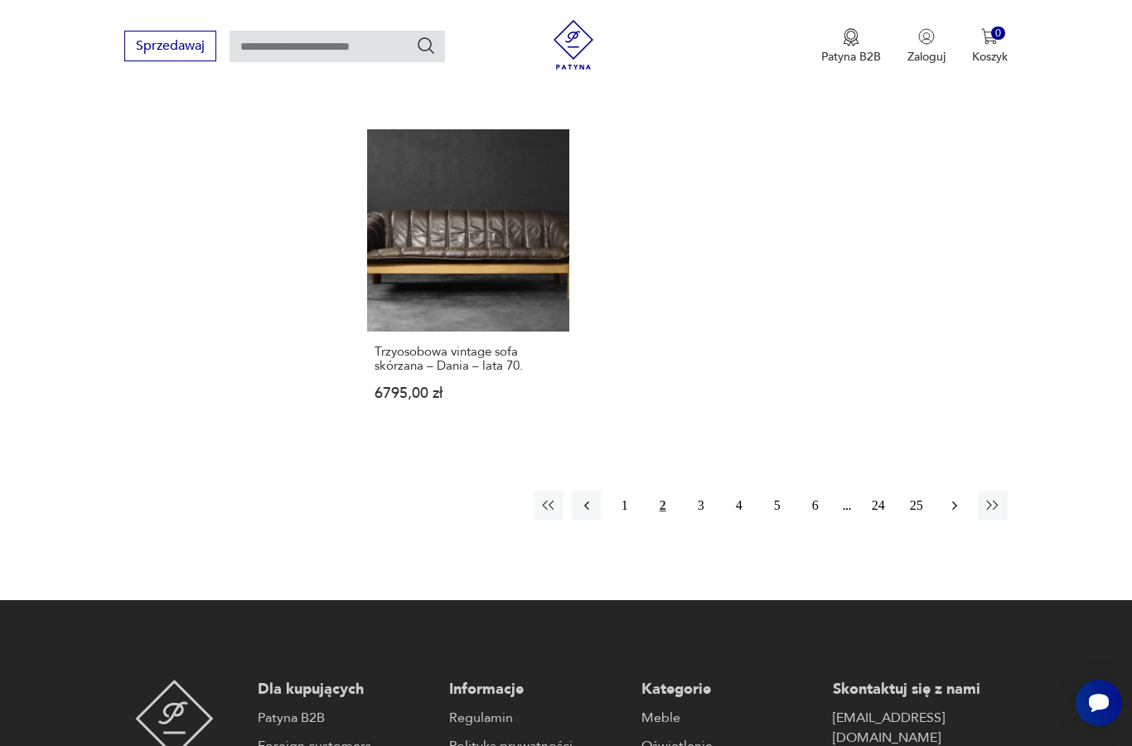
click at [953, 514] on icon "button" at bounding box center [954, 505] width 17 height 17
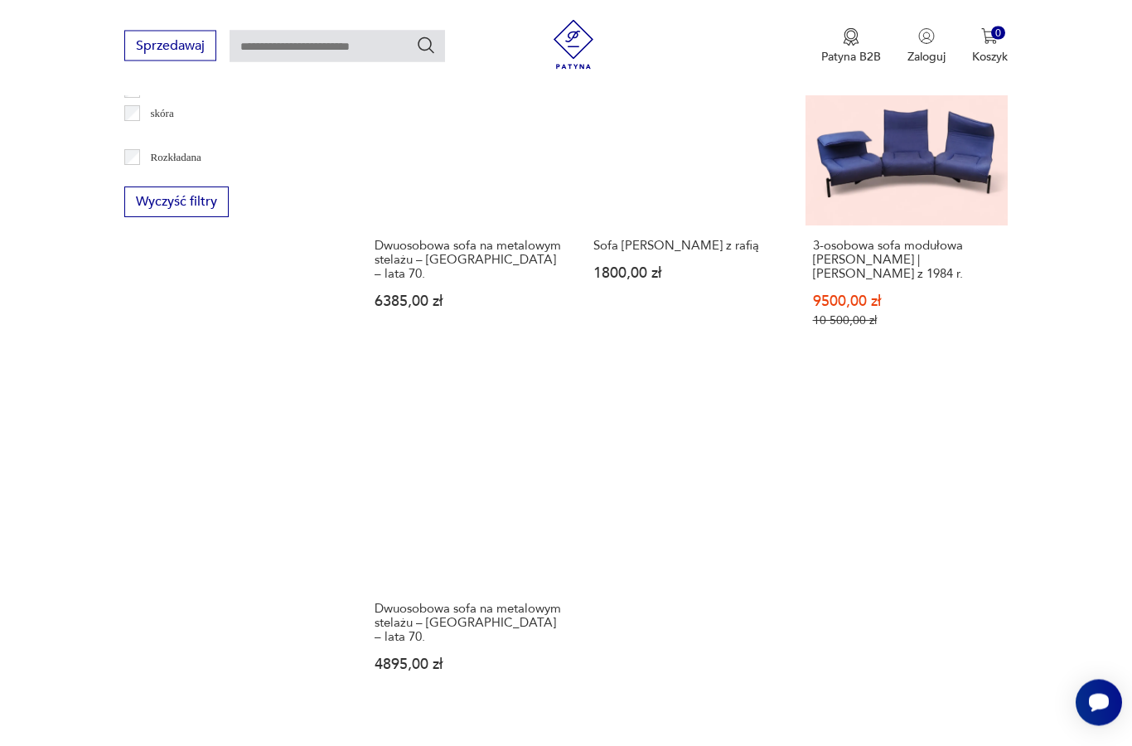
scroll to position [2145, 0]
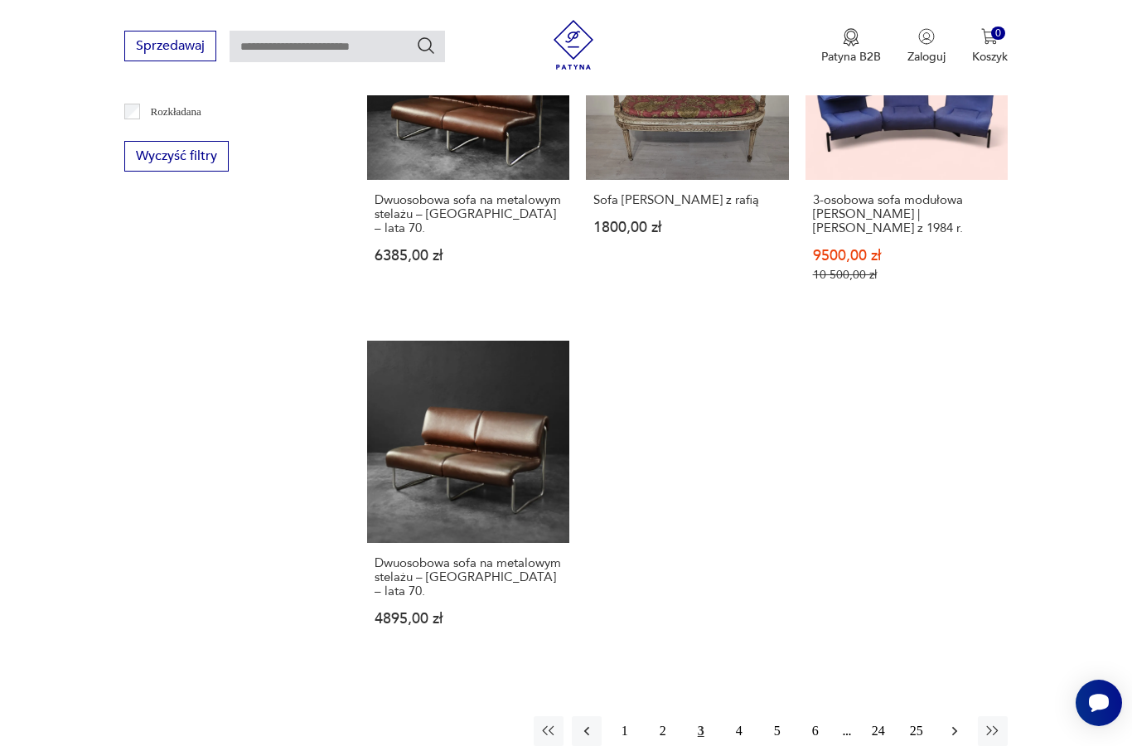
click at [954, 736] on icon "button" at bounding box center [954, 731] width 5 height 9
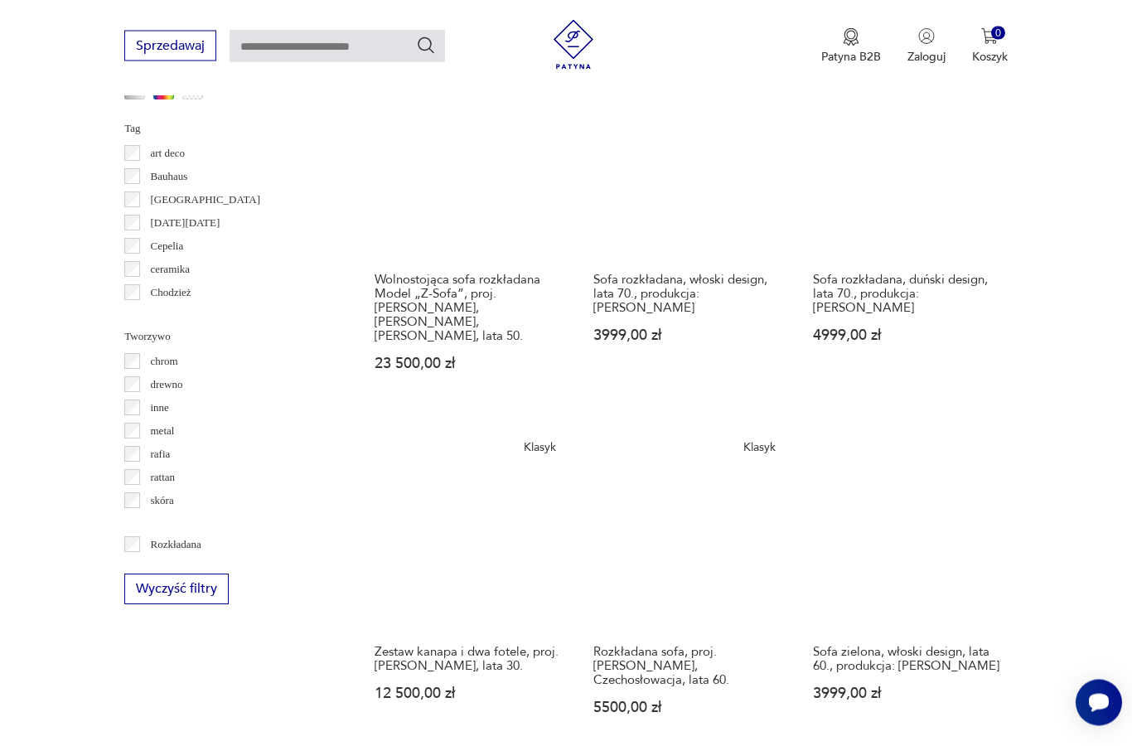
scroll to position [1788, 0]
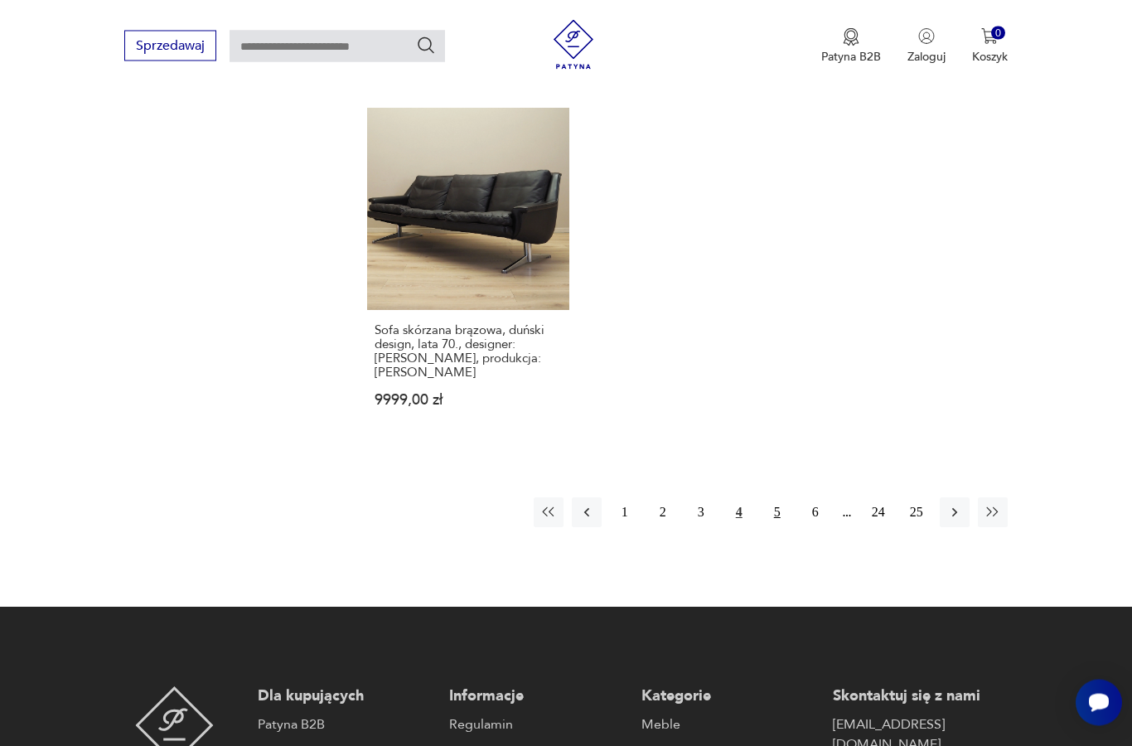
click at [767, 528] on button "5" at bounding box center [777, 513] width 30 height 30
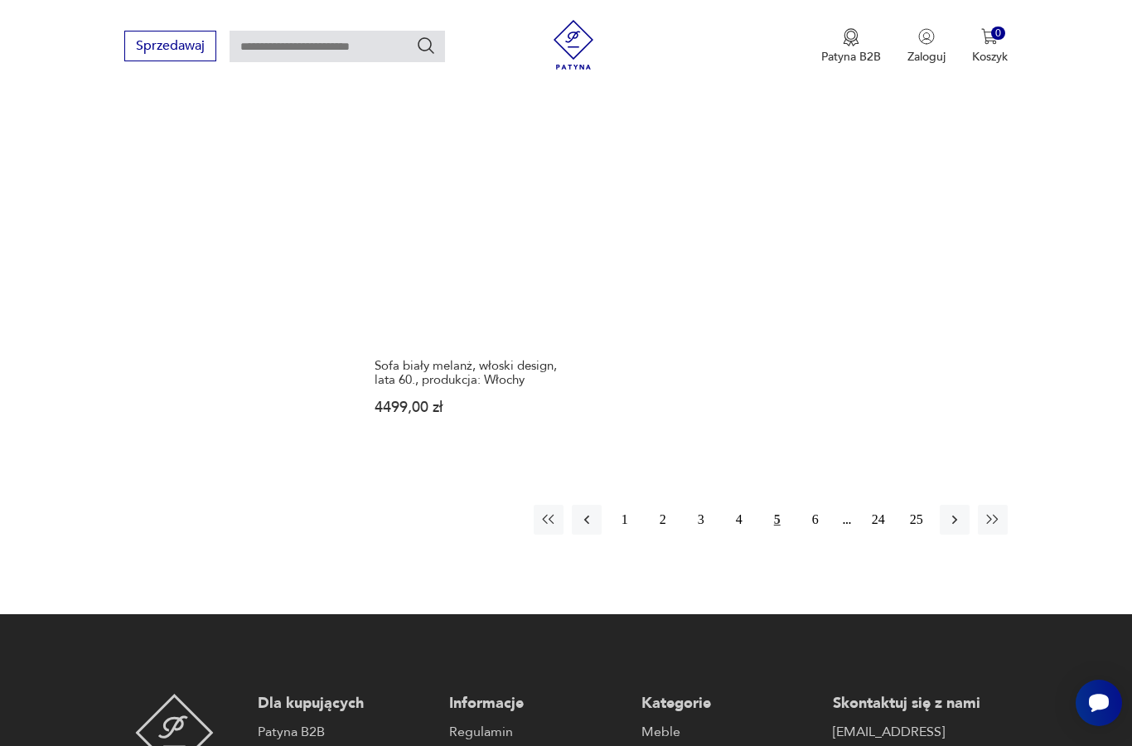
scroll to position [2400, 0]
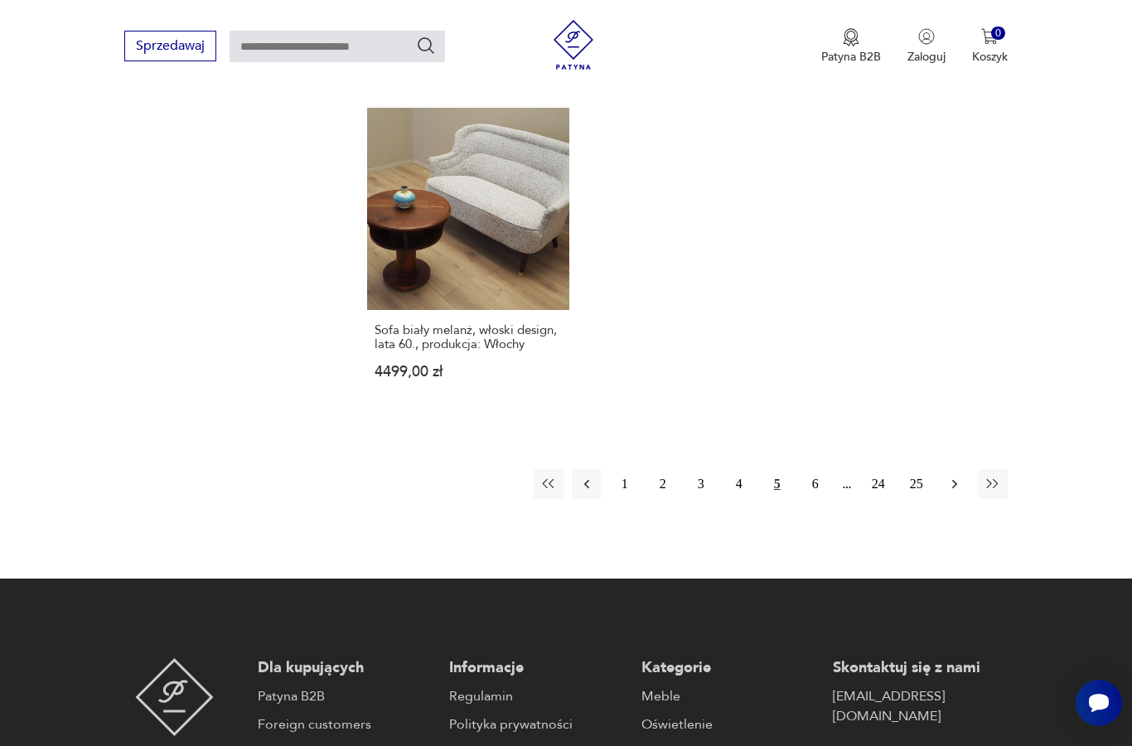
click at [955, 492] on icon "button" at bounding box center [954, 484] width 17 height 17
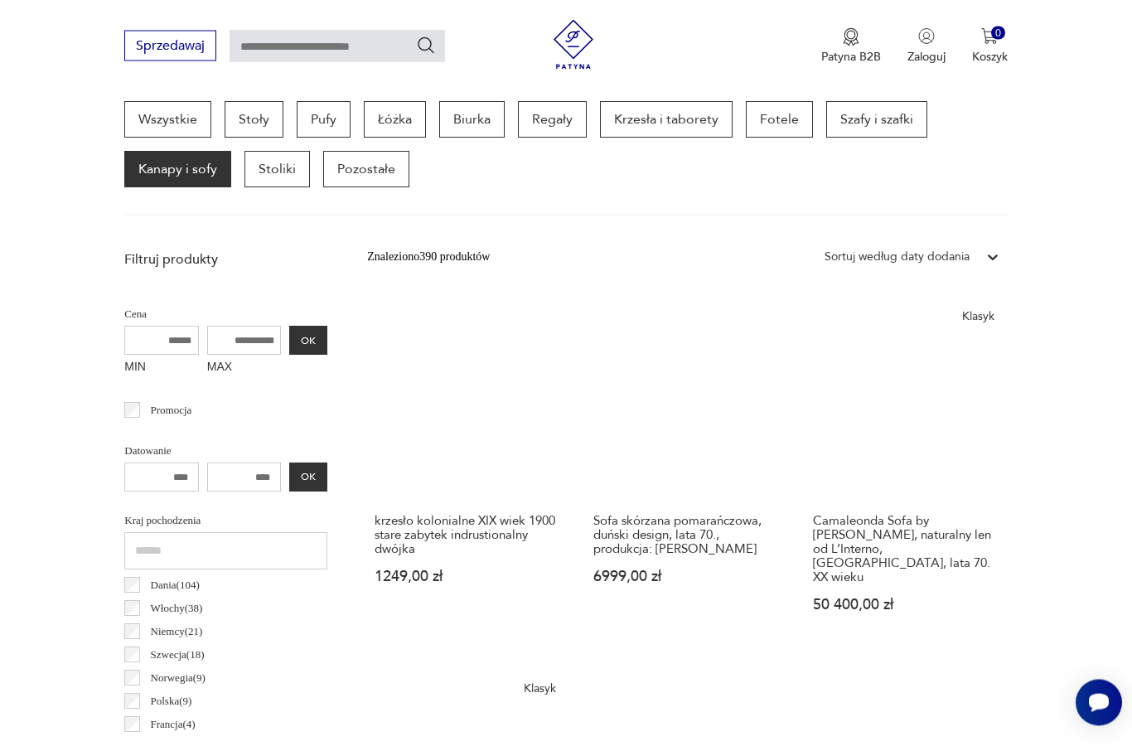
scroll to position [441, 0]
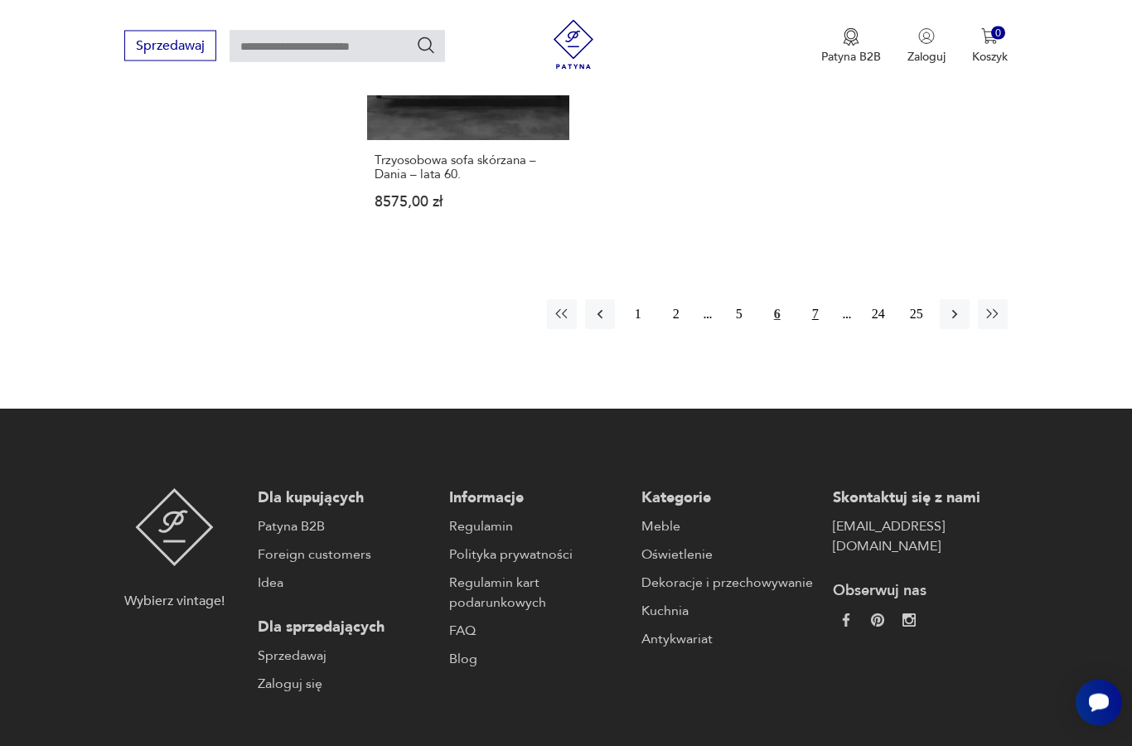
click at [800, 330] on div "1 2 5 6 7 24 25" at bounding box center [777, 315] width 461 height 30
click at [817, 329] on button "7" at bounding box center [816, 314] width 30 height 30
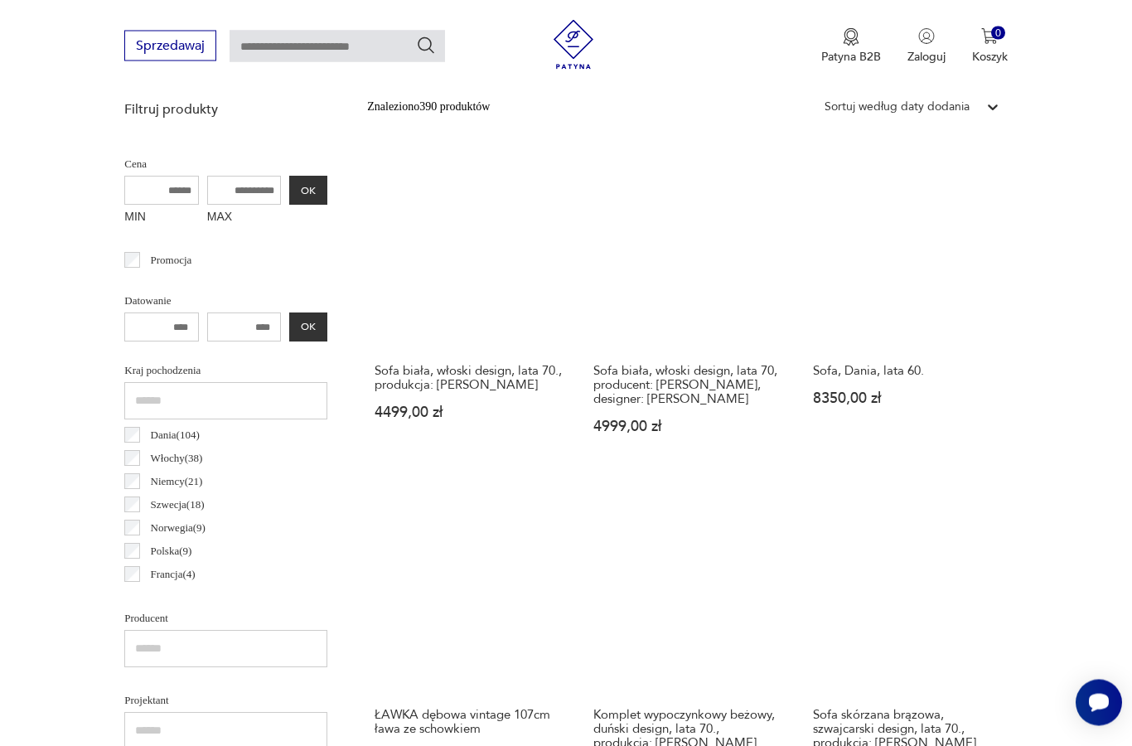
scroll to position [441, 0]
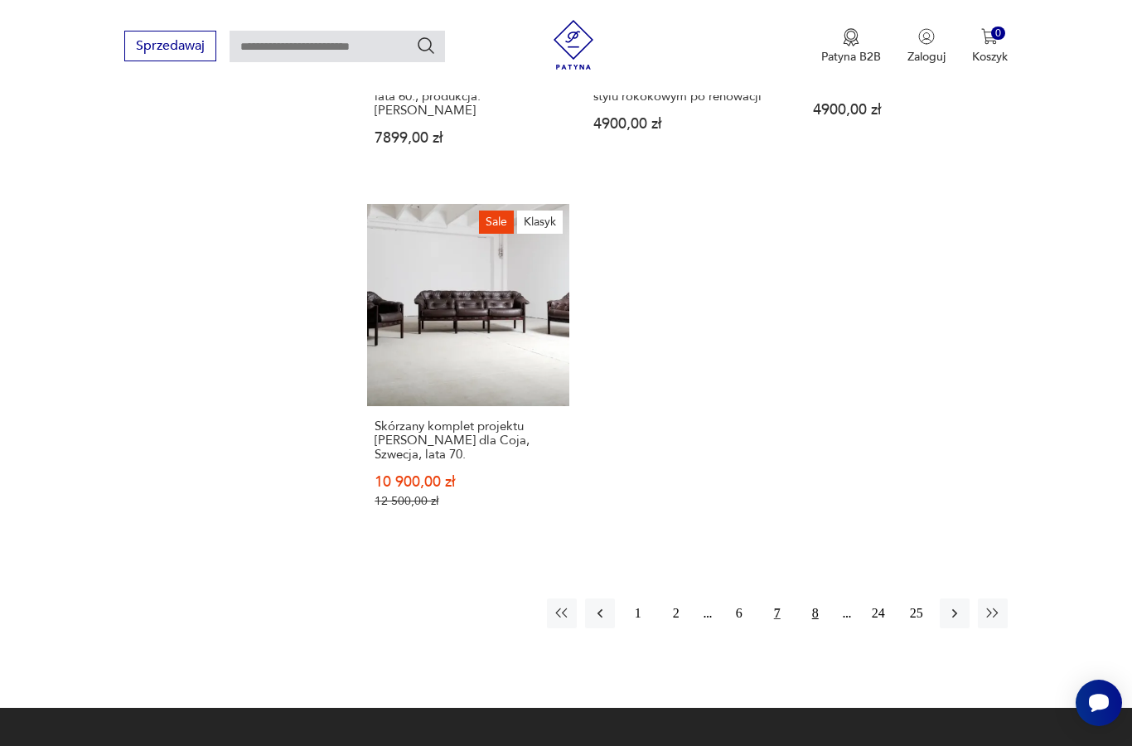
click at [819, 628] on button "8" at bounding box center [816, 613] width 30 height 30
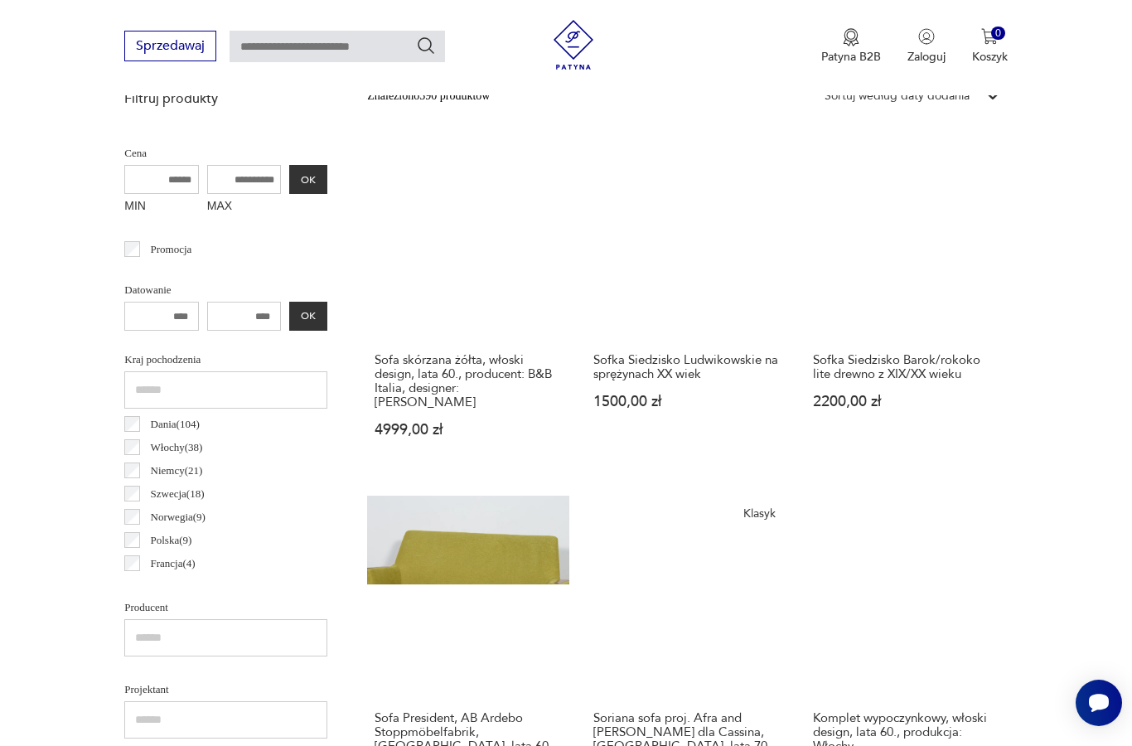
scroll to position [441, 0]
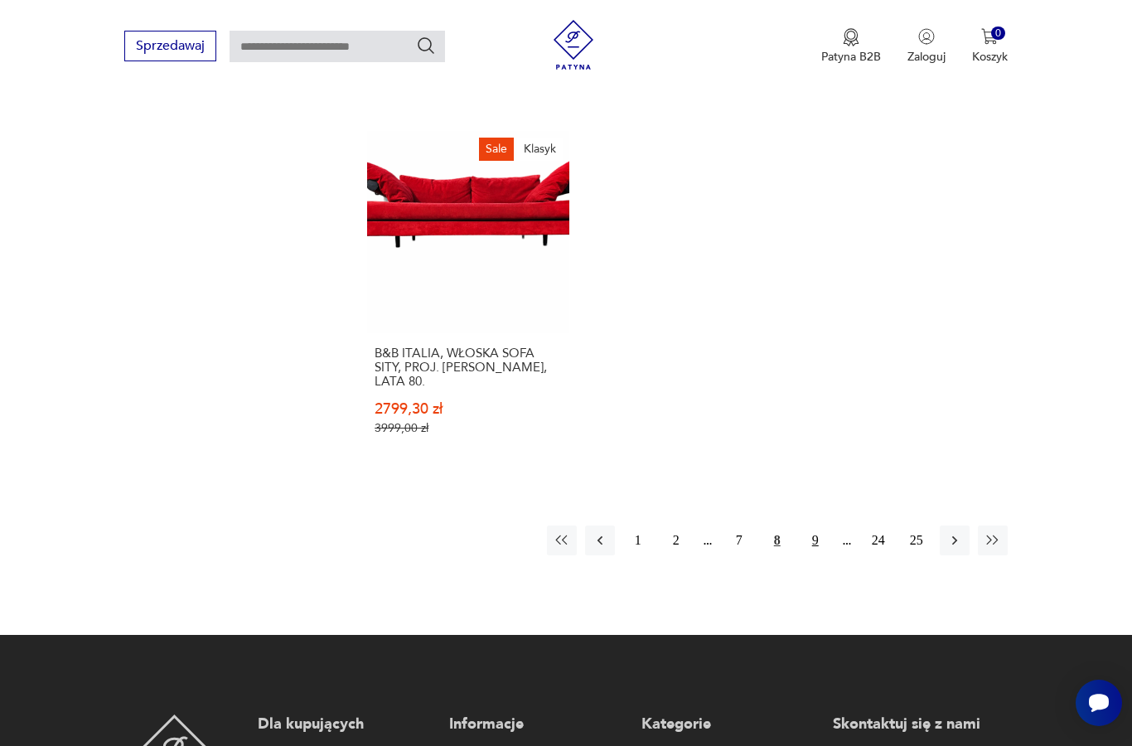
click at [816, 555] on button "9" at bounding box center [816, 540] width 30 height 30
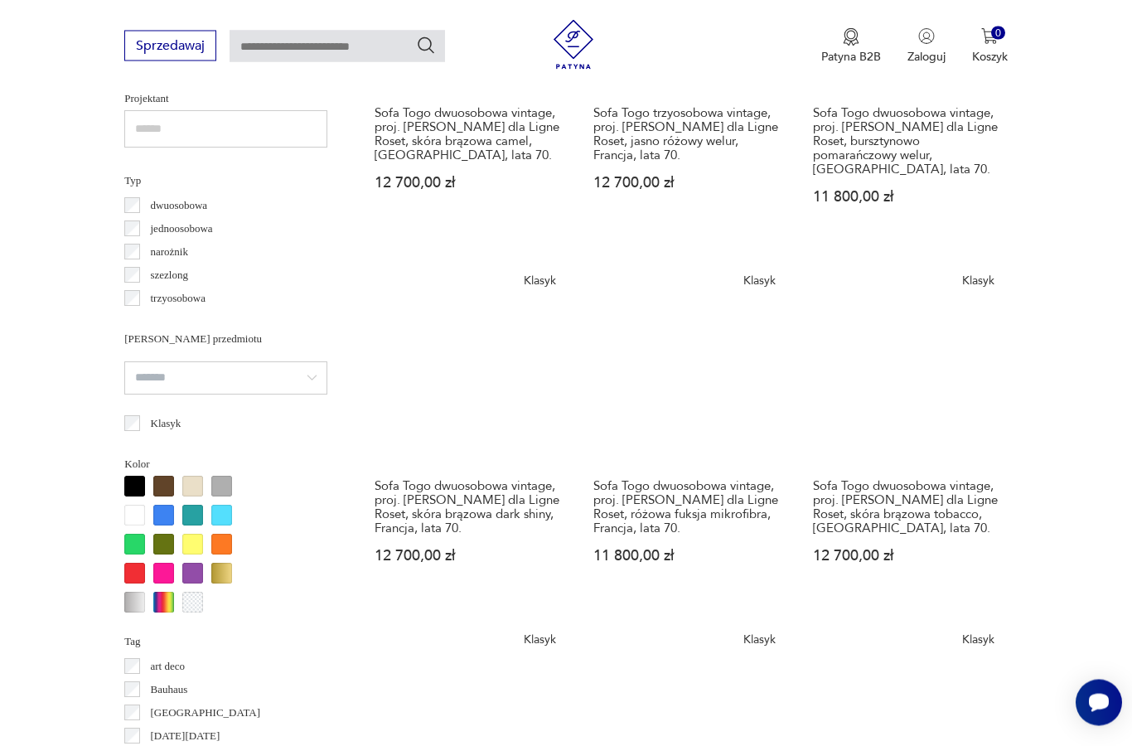
scroll to position [1163, 0]
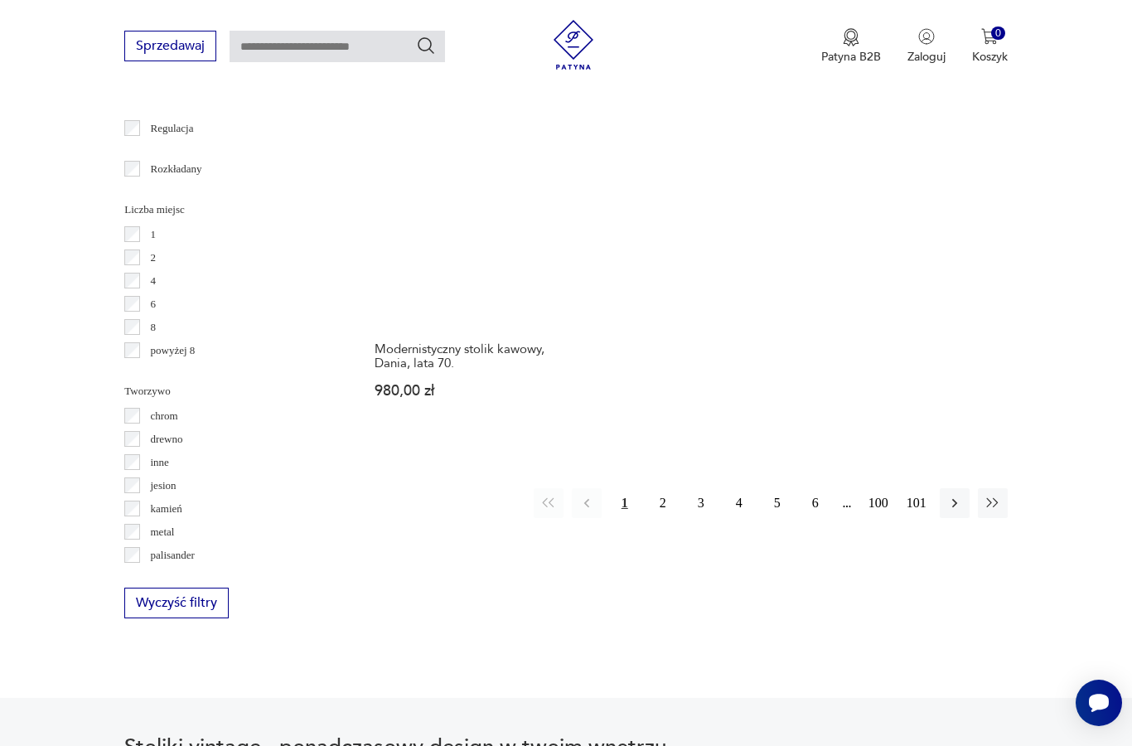
scroll to position [2429, 0]
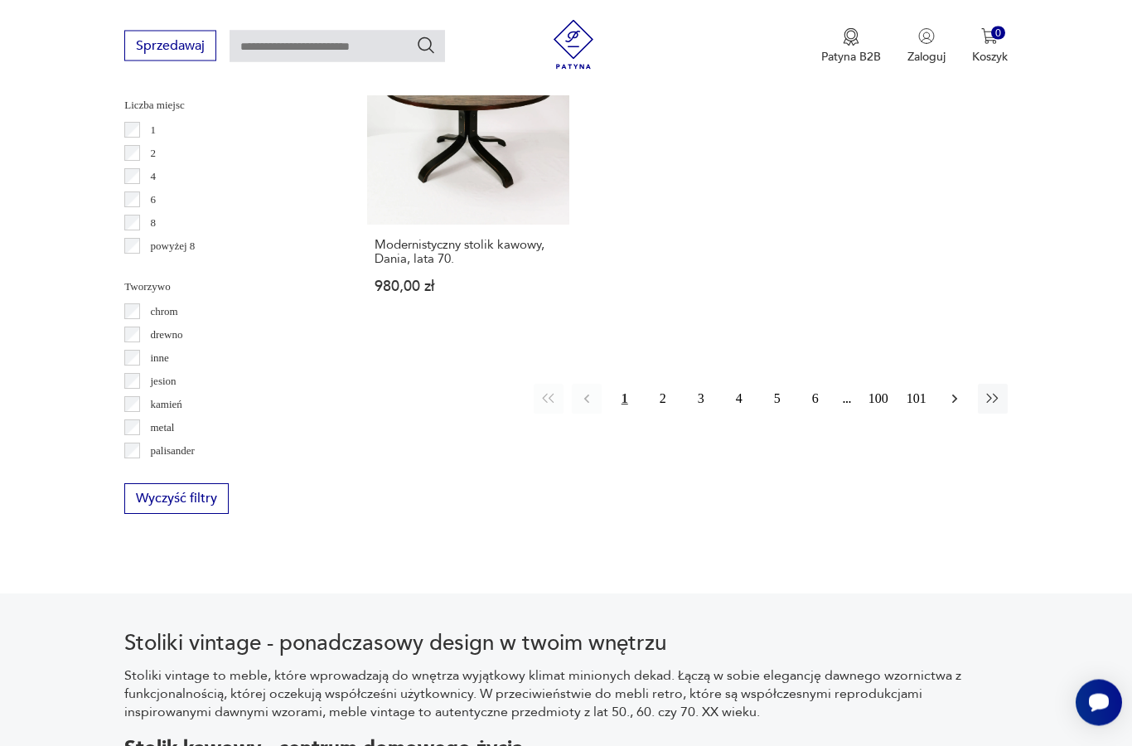
click at [951, 408] on icon "button" at bounding box center [954, 399] width 17 height 17
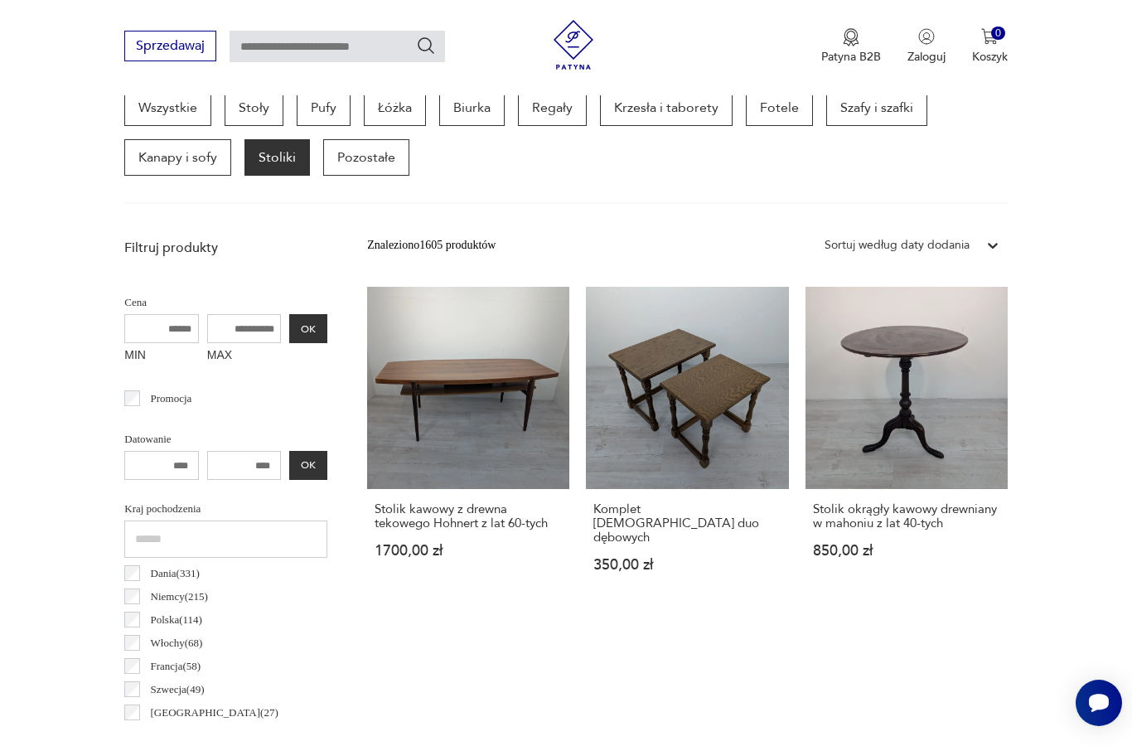
scroll to position [441, 0]
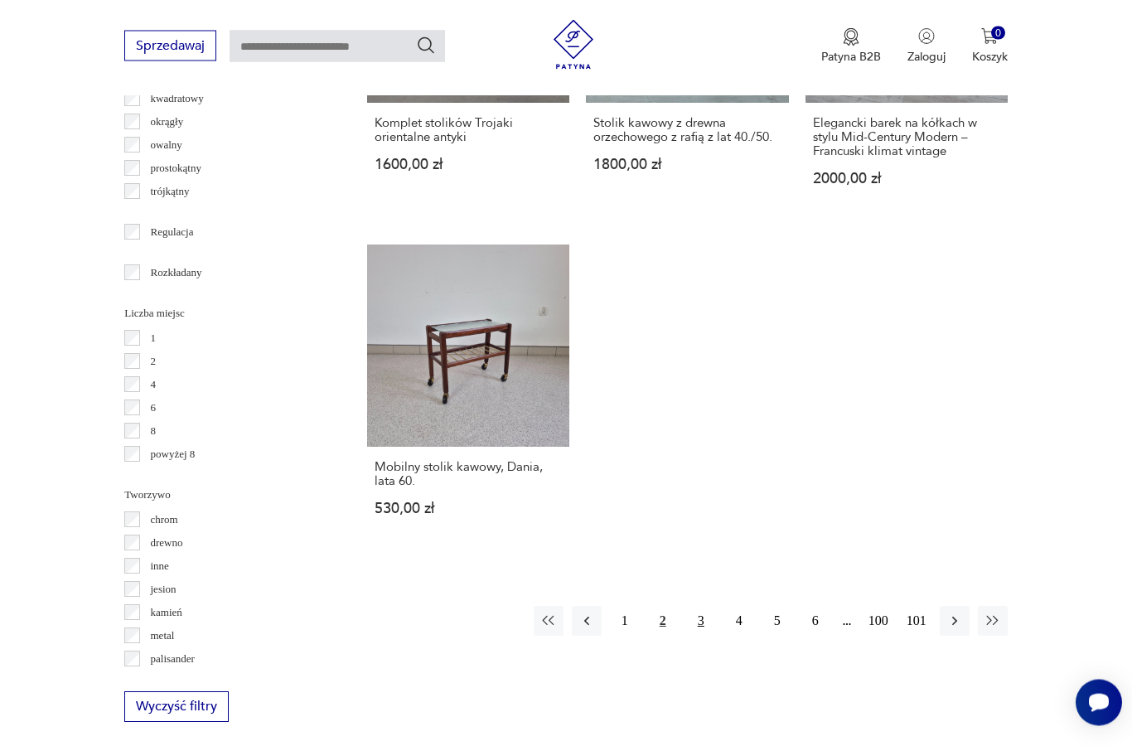
click at [702, 637] on button "3" at bounding box center [701, 622] width 30 height 30
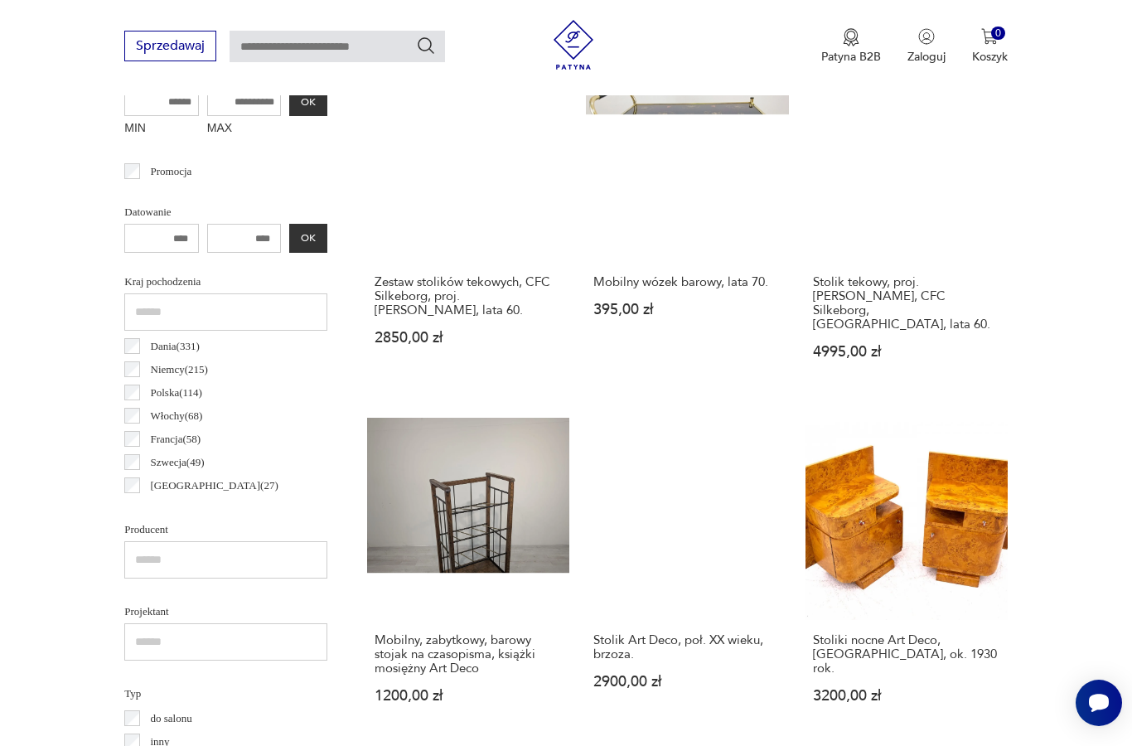
scroll to position [441, 0]
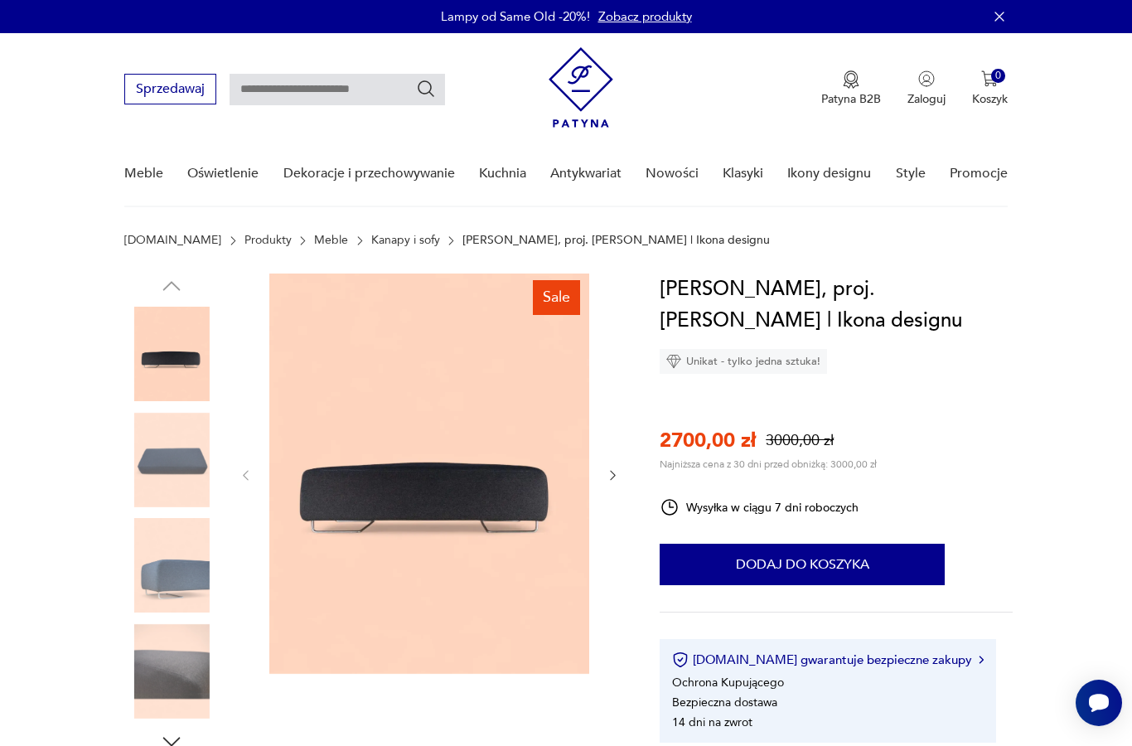
click at [491, 452] on img at bounding box center [429, 473] width 320 height 400
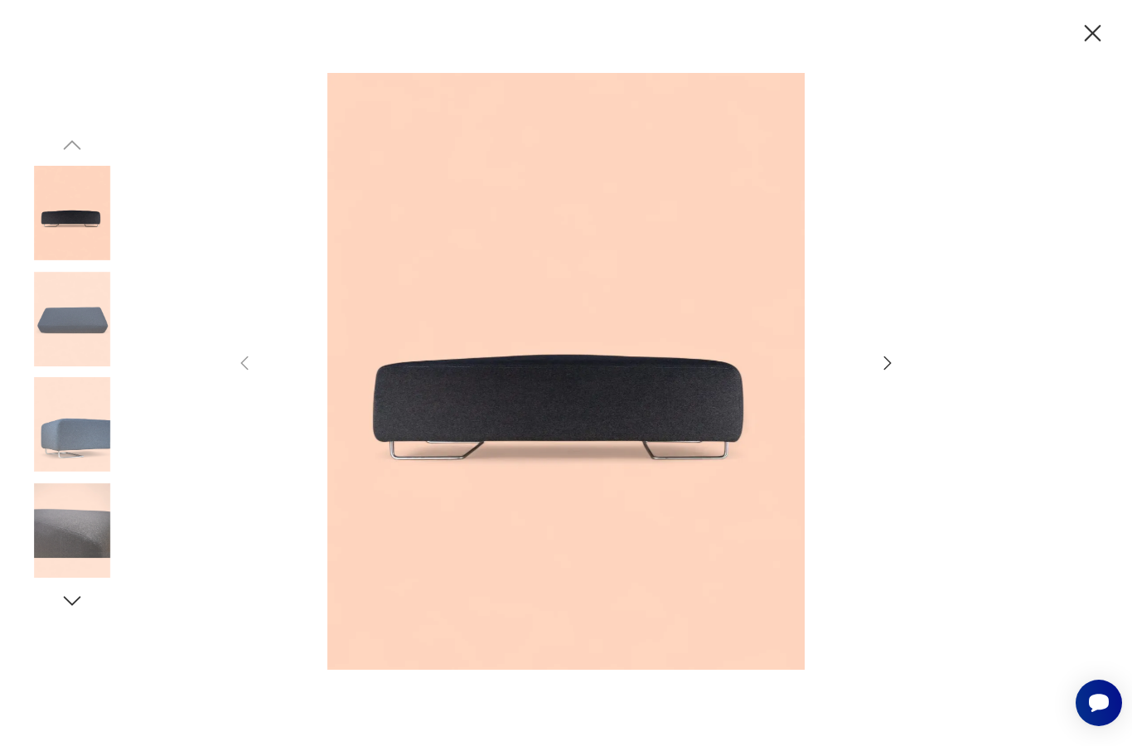
click at [890, 373] on icon "button" at bounding box center [888, 363] width 20 height 20
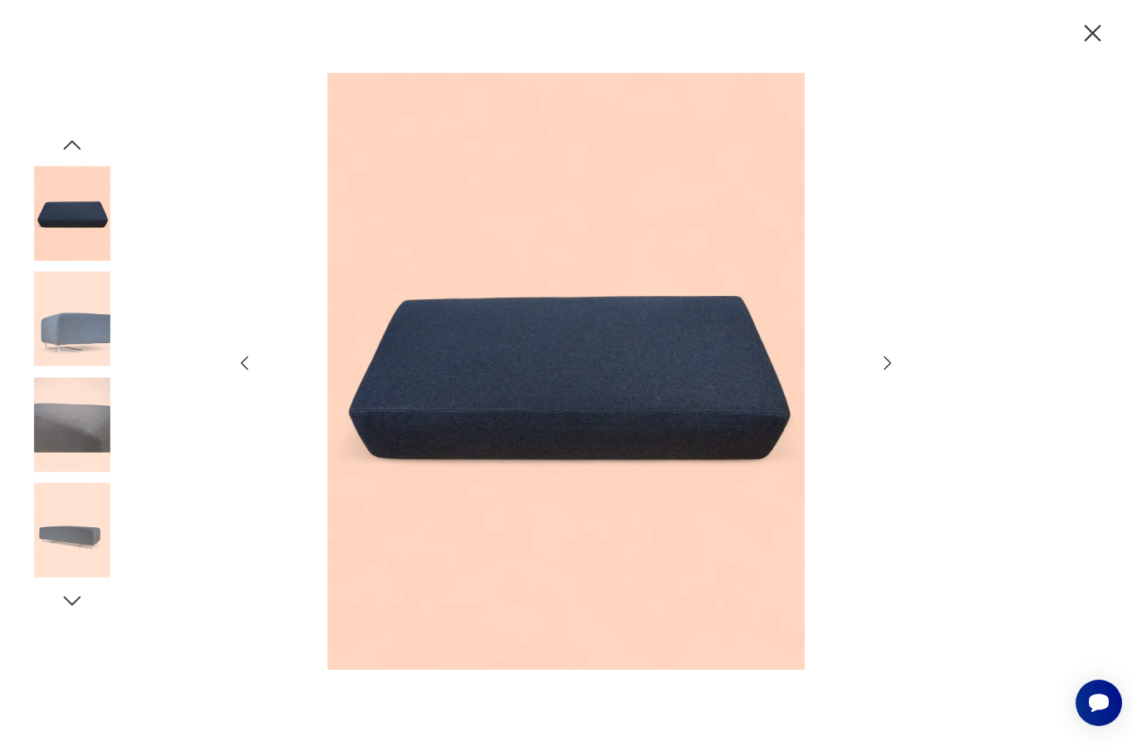
click at [887, 414] on div at bounding box center [566, 373] width 663 height 600
click at [880, 373] on icon "button" at bounding box center [888, 363] width 20 height 20
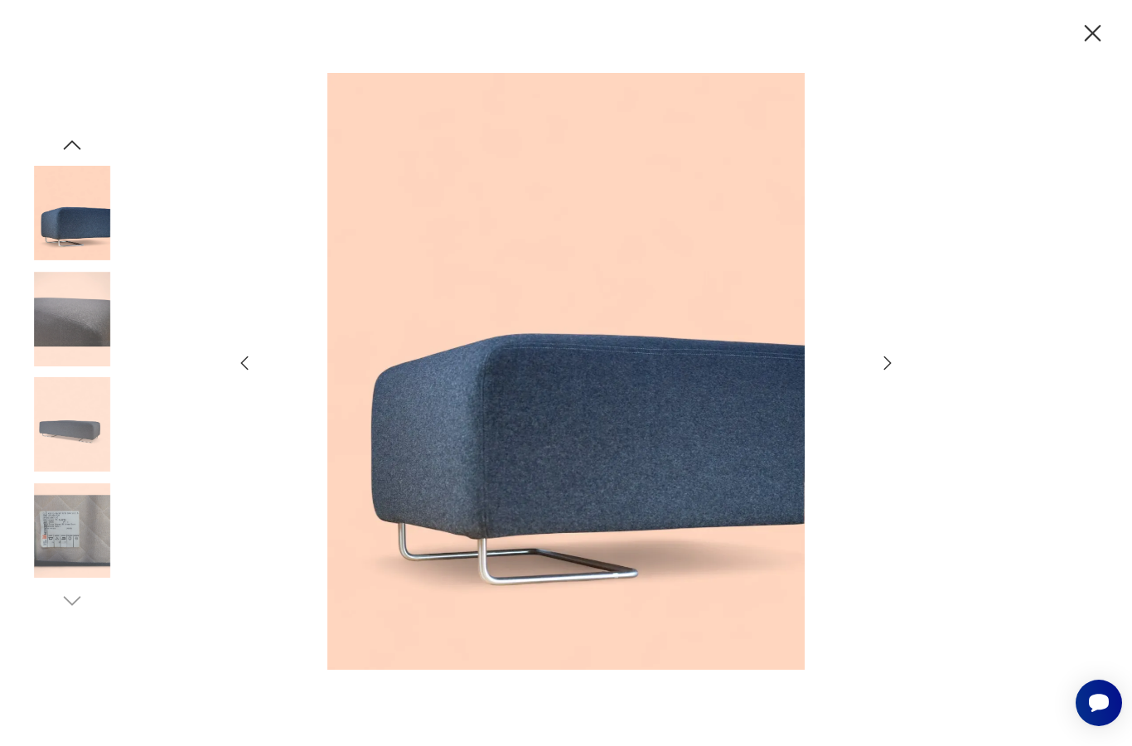
click at [891, 418] on div at bounding box center [566, 373] width 663 height 600
click at [889, 373] on icon "button" at bounding box center [888, 363] width 20 height 20
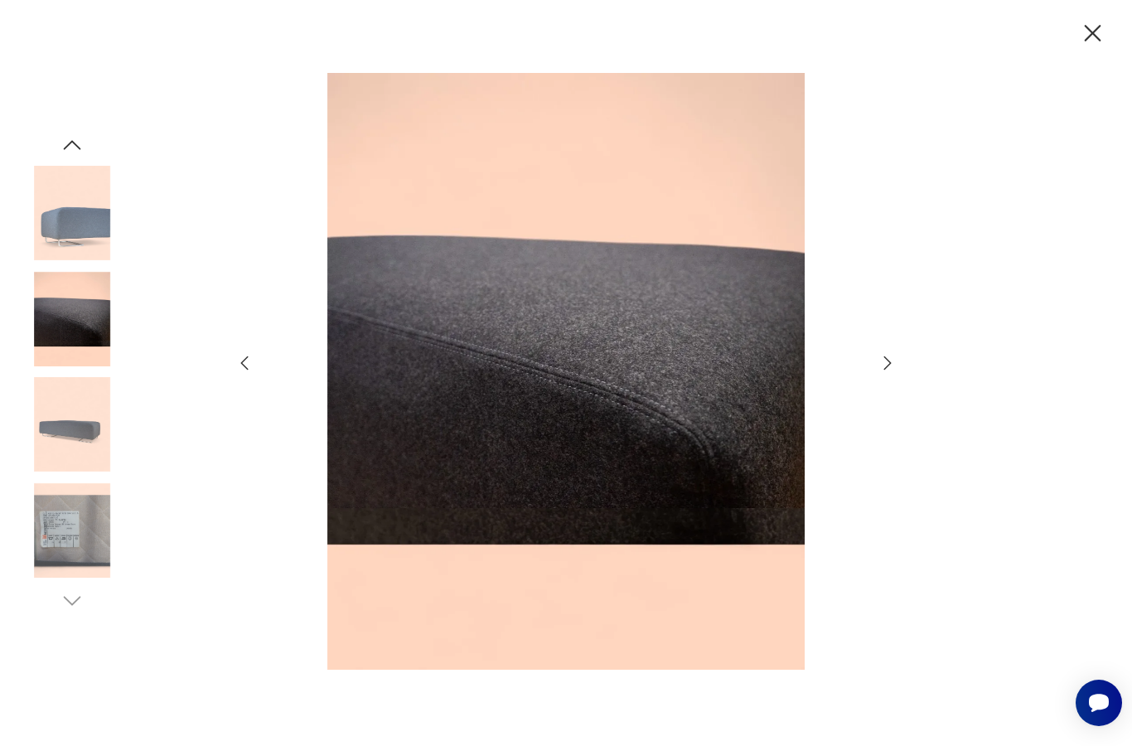
click at [883, 373] on icon "button" at bounding box center [888, 363] width 20 height 20
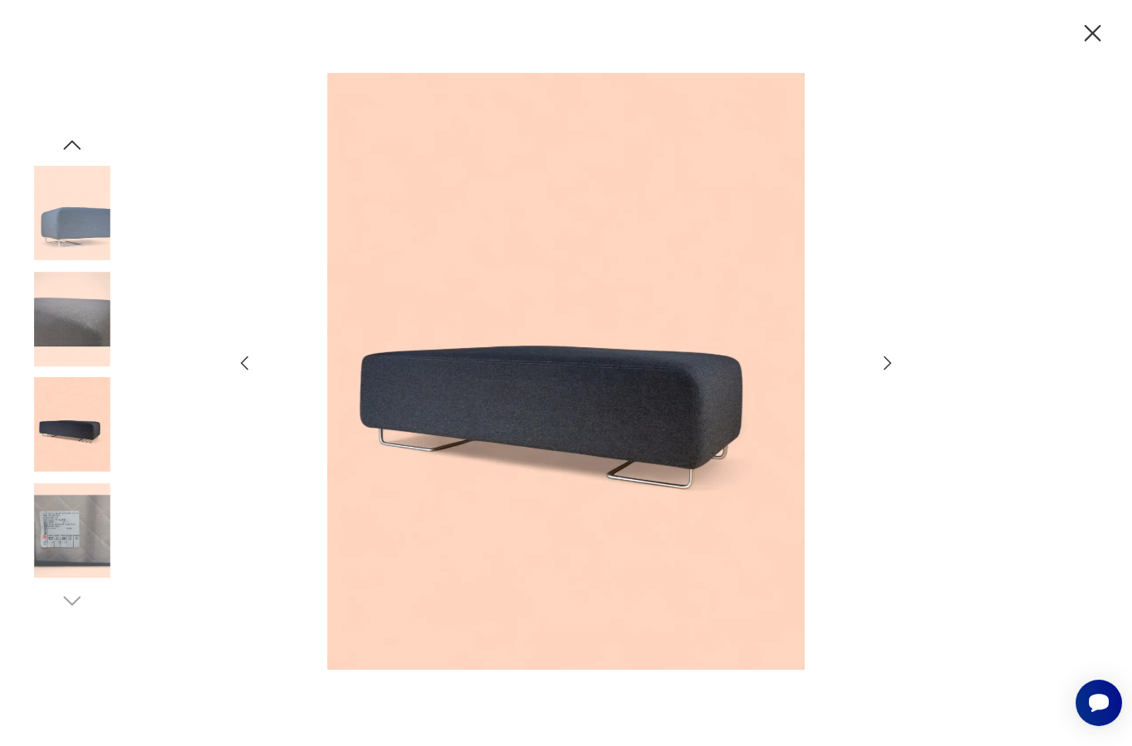
click at [887, 373] on icon "button" at bounding box center [888, 363] width 20 height 20
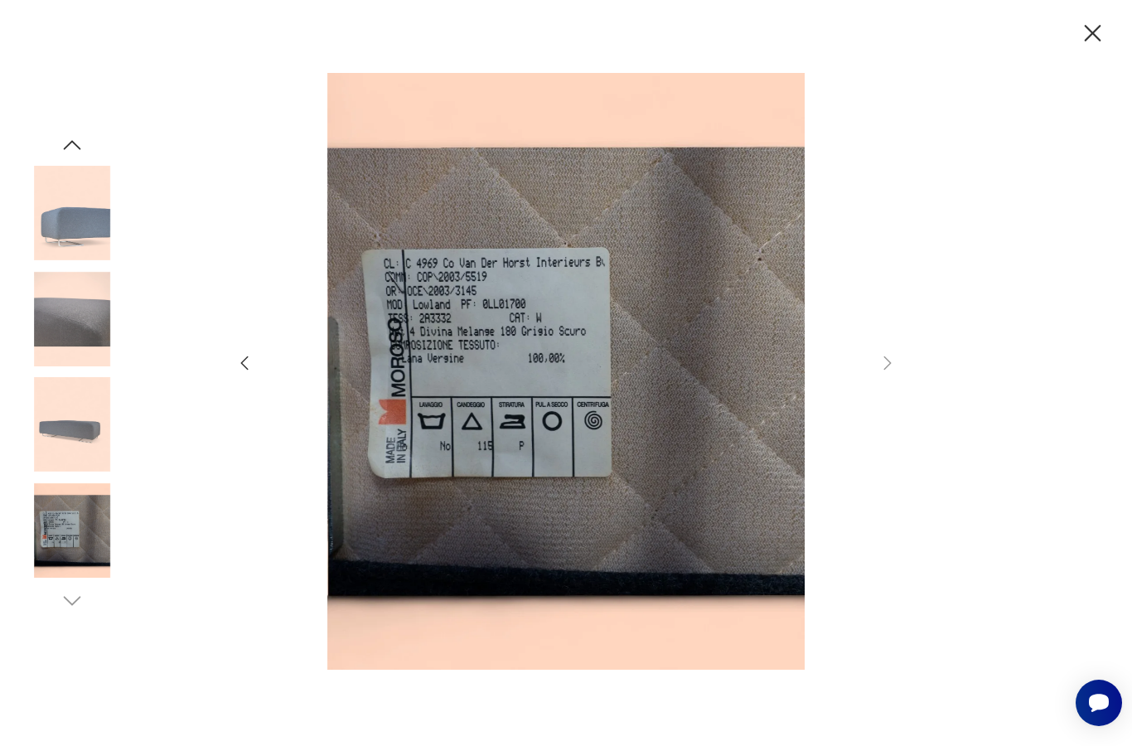
click at [1084, 39] on icon "button" at bounding box center [1092, 33] width 29 height 29
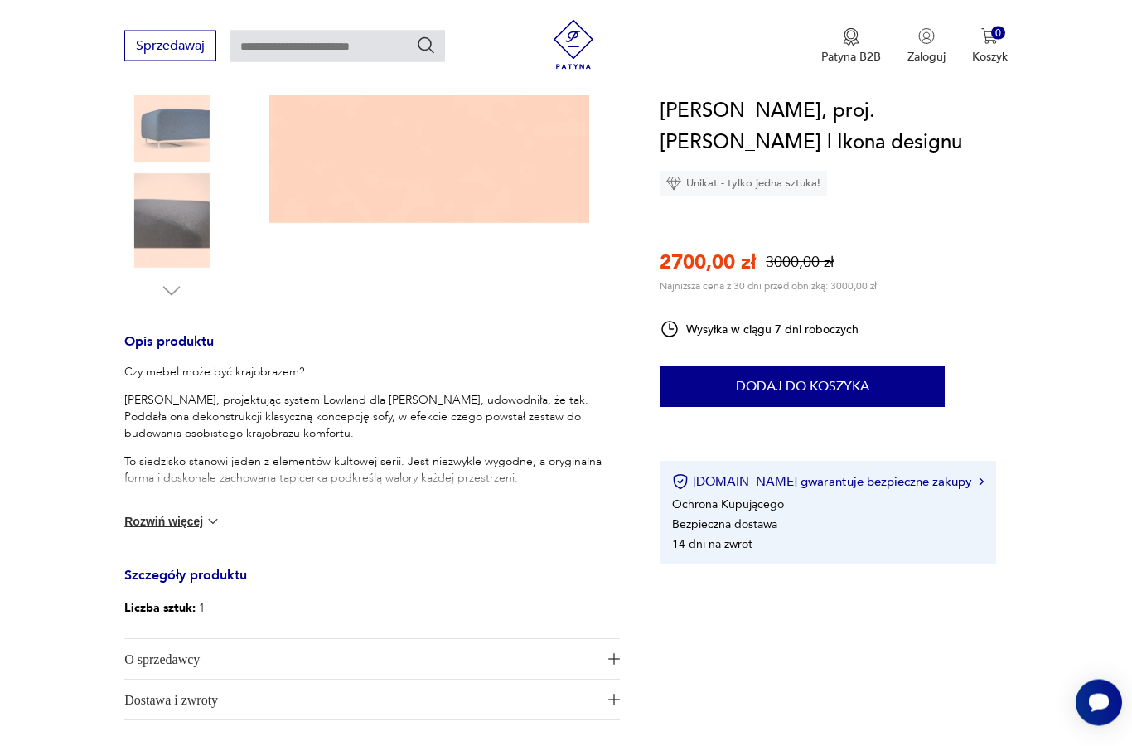
scroll to position [451, 0]
click at [215, 526] on img at bounding box center [213, 521] width 17 height 17
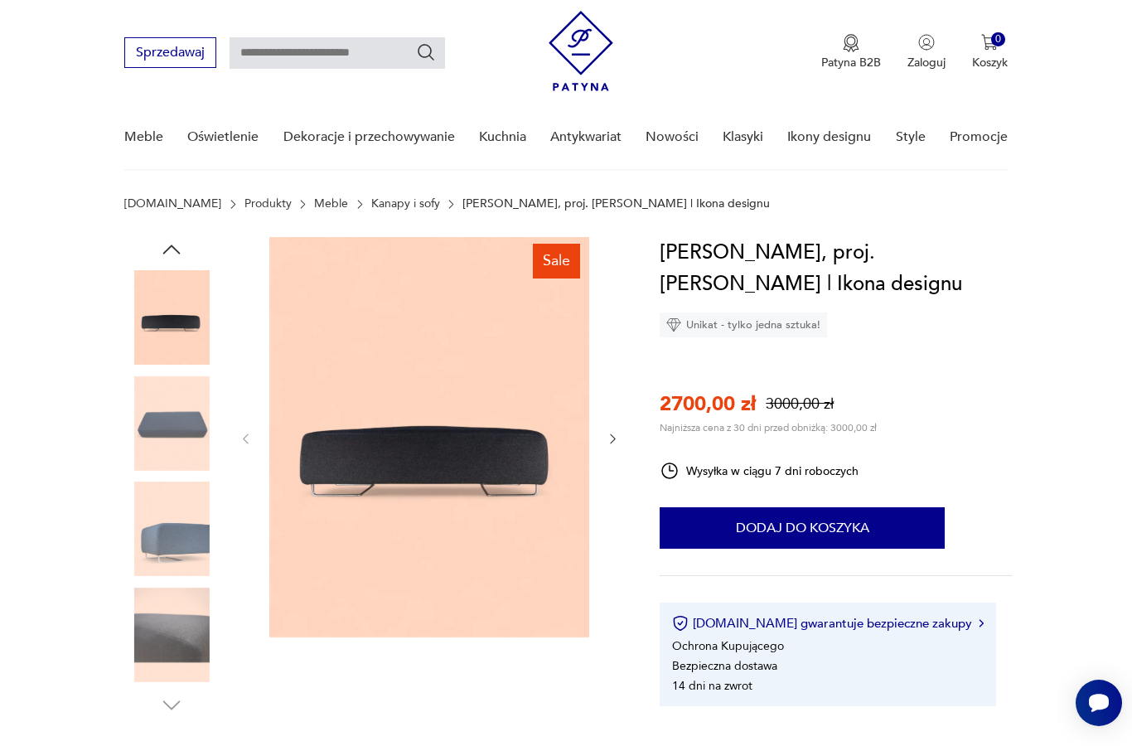
scroll to position [38, 0]
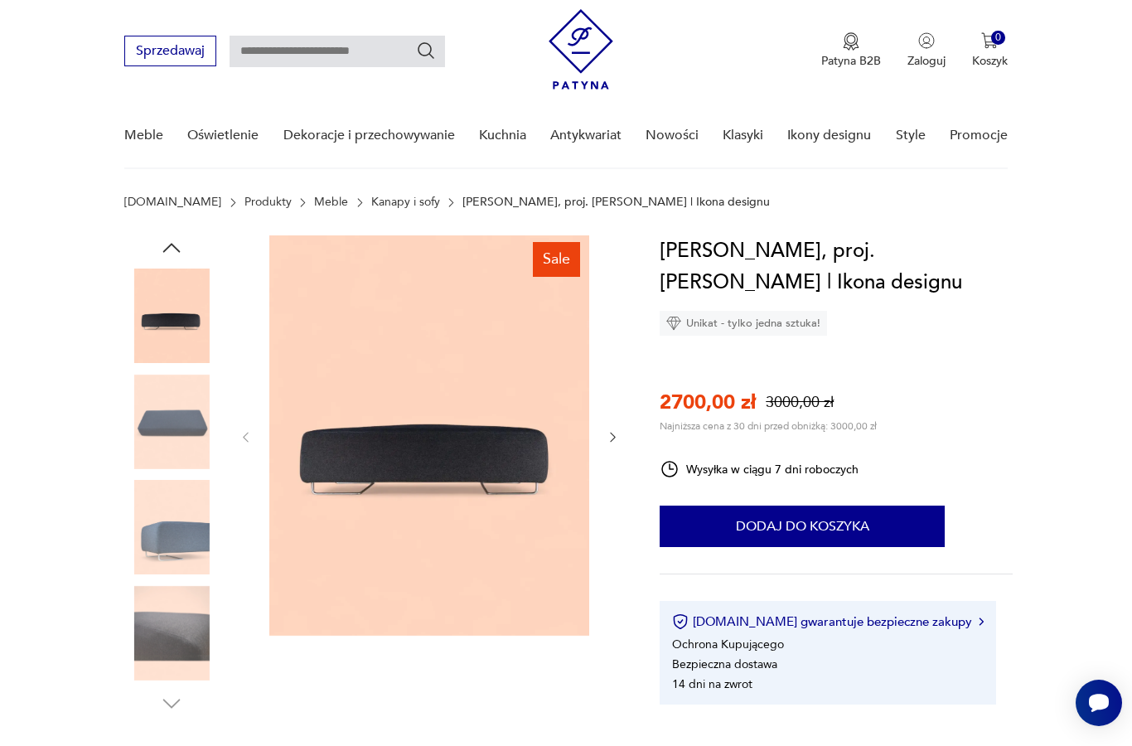
click at [612, 444] on button "button" at bounding box center [613, 437] width 14 height 17
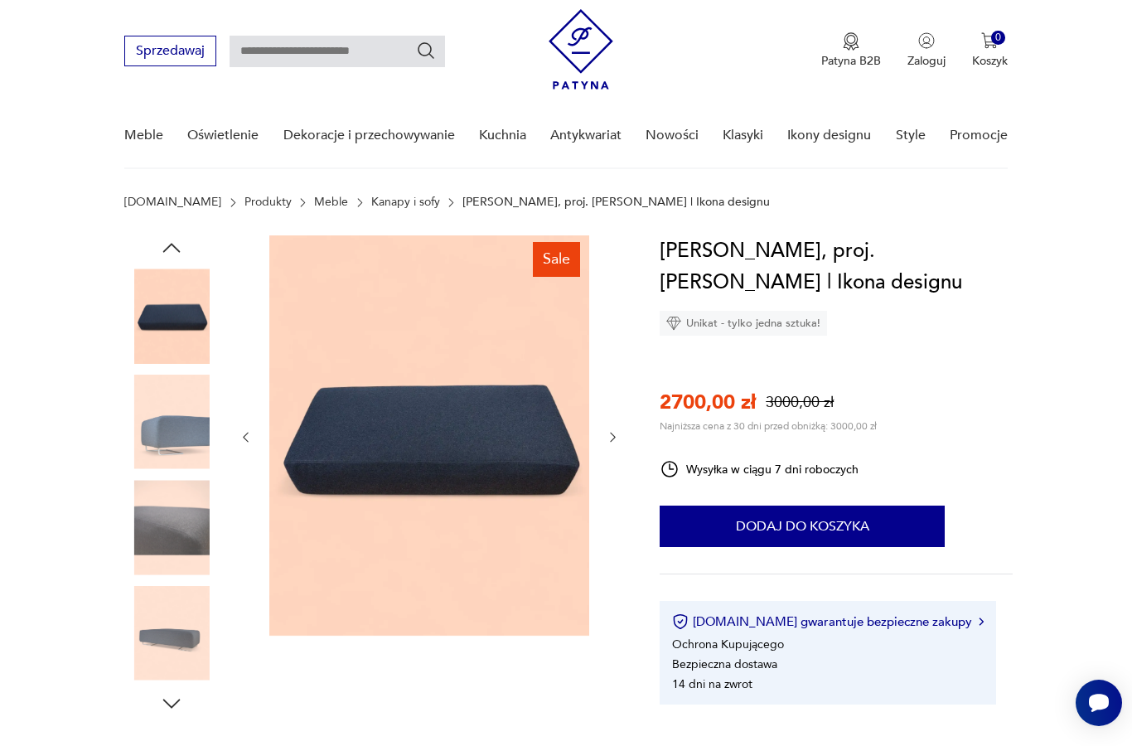
click at [544, 497] on img at bounding box center [429, 435] width 320 height 400
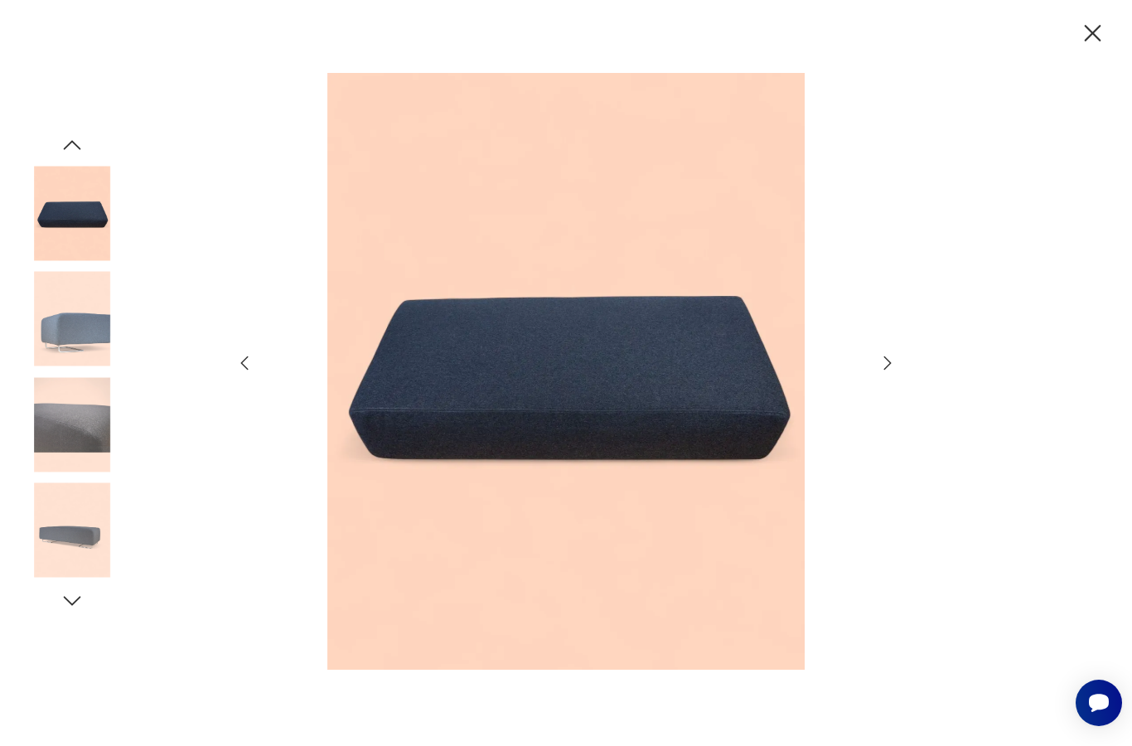
click at [879, 373] on icon "button" at bounding box center [888, 363] width 20 height 20
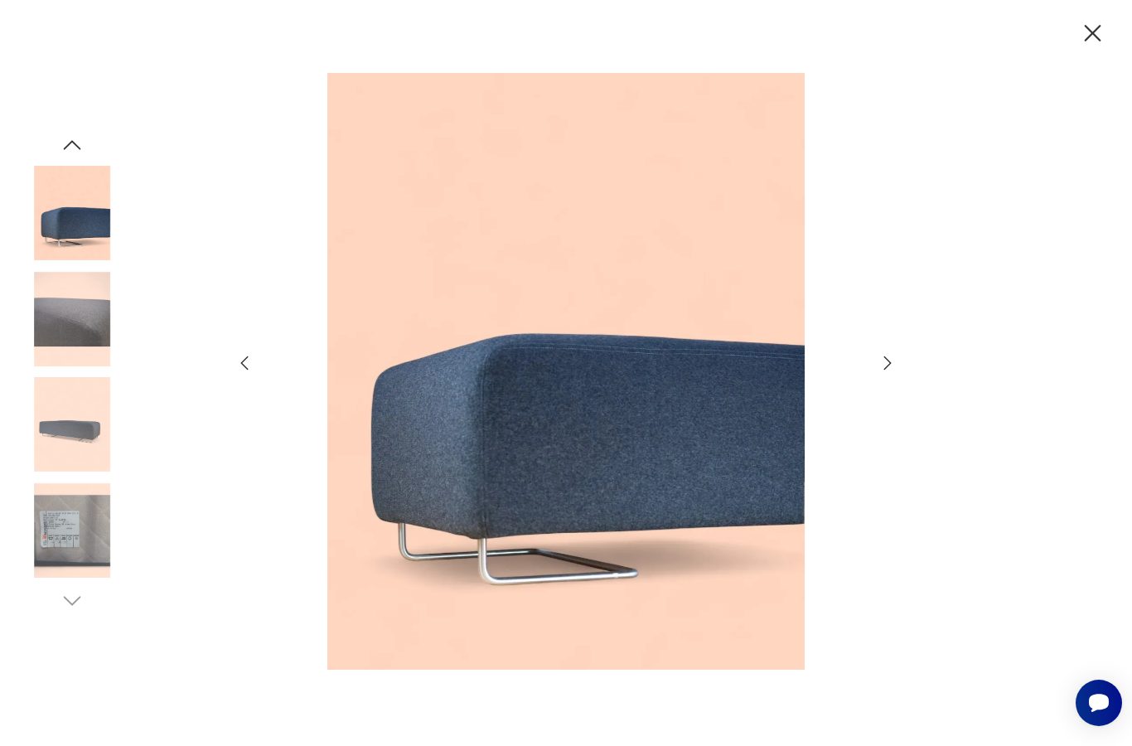
click at [877, 418] on div at bounding box center [566, 373] width 663 height 600
click at [887, 373] on icon "button" at bounding box center [888, 363] width 20 height 20
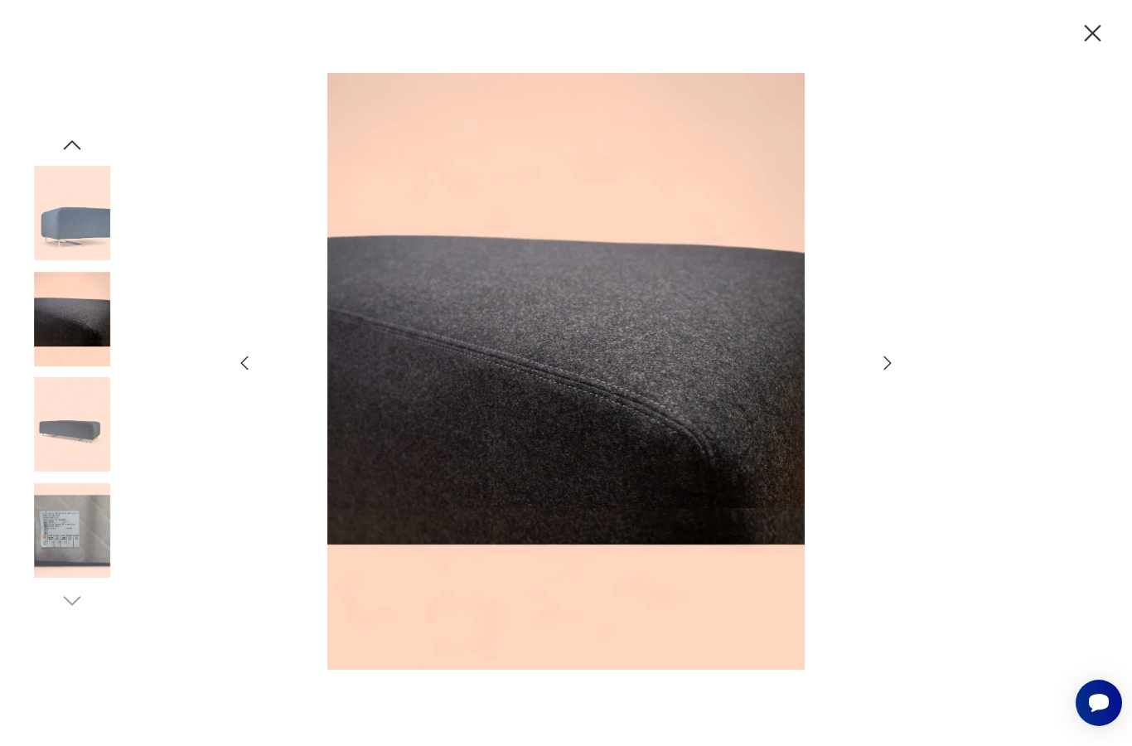
click at [877, 405] on div at bounding box center [566, 373] width 663 height 600
click at [886, 373] on icon "button" at bounding box center [888, 363] width 20 height 20
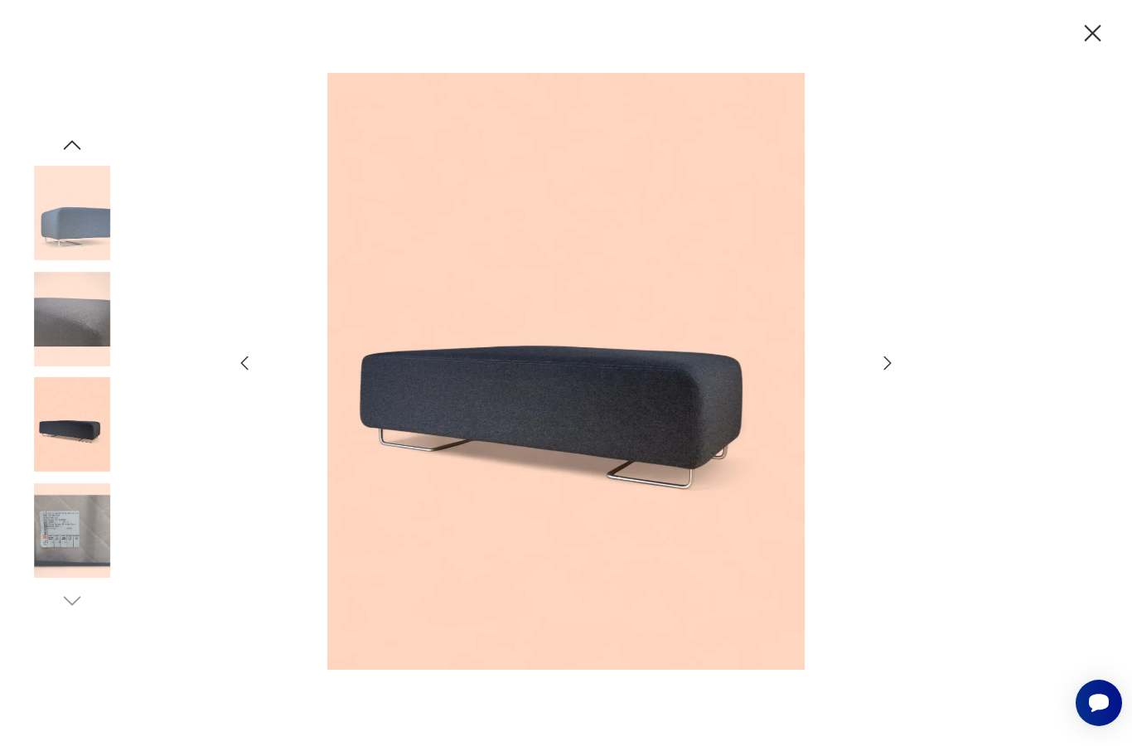
click at [888, 373] on icon "button" at bounding box center [888, 363] width 20 height 20
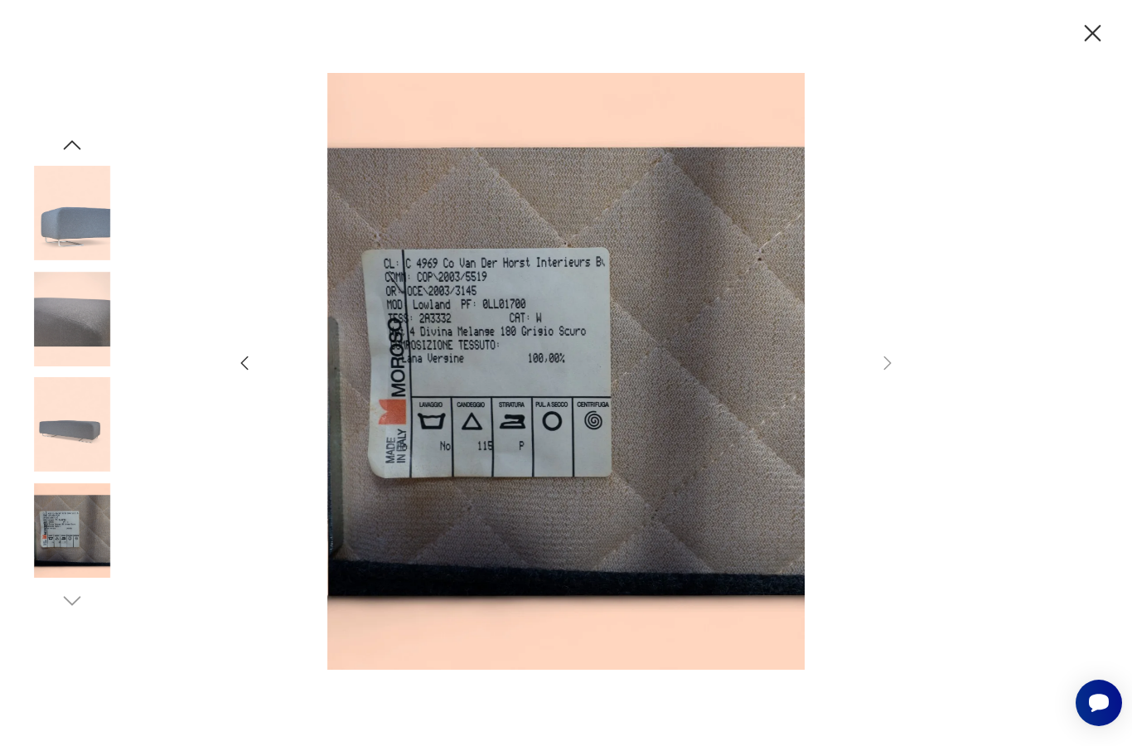
click at [884, 413] on div at bounding box center [566, 373] width 663 height 600
click at [1078, 42] on icon "button" at bounding box center [1092, 33] width 29 height 29
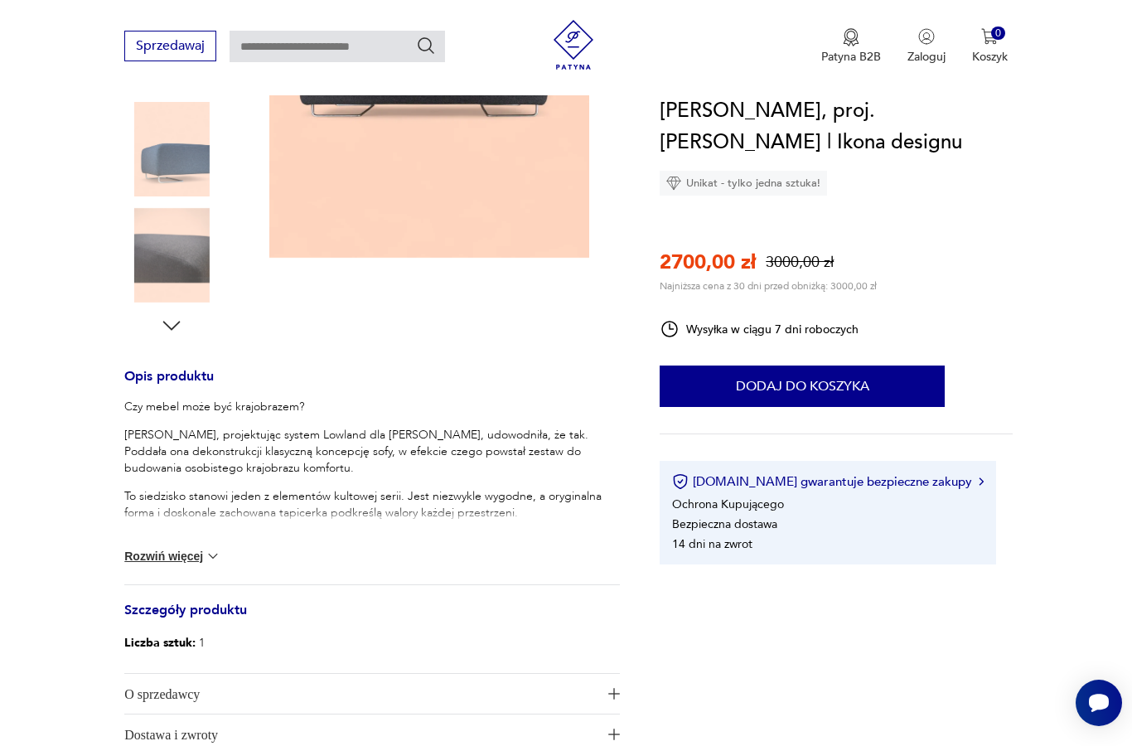
scroll to position [482, 0]
